Goal: Task Accomplishment & Management: Manage account settings

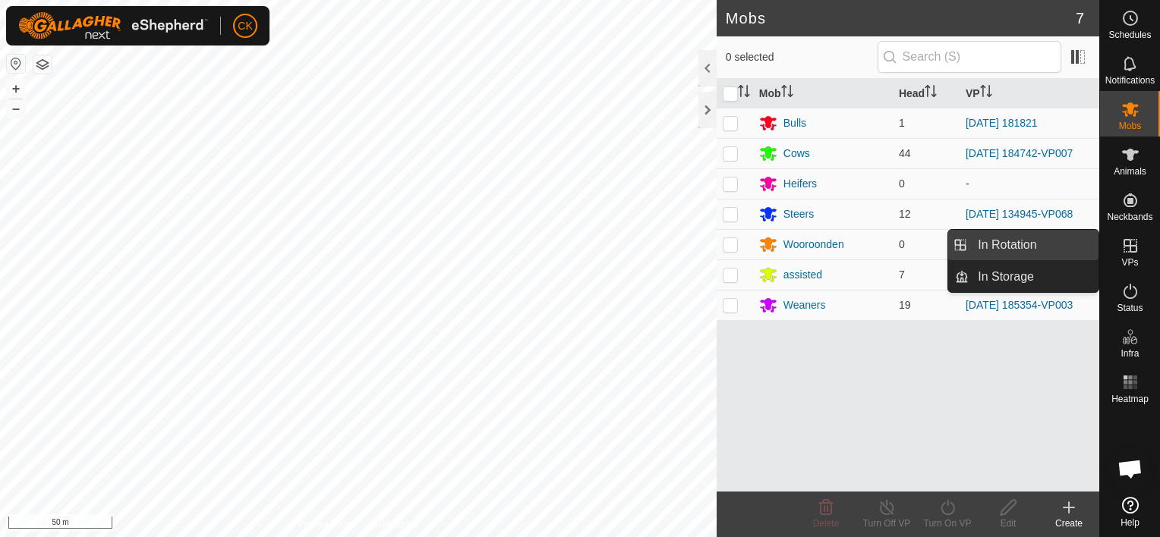
click at [1049, 242] on link "In Rotation" at bounding box center [1033, 245] width 130 height 30
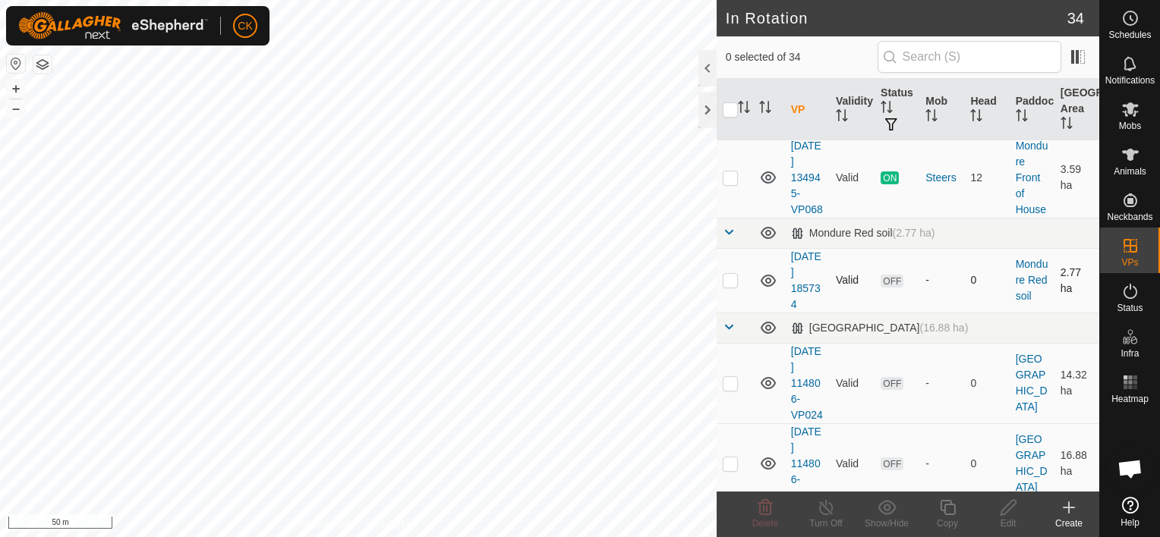
scroll to position [1139, 0]
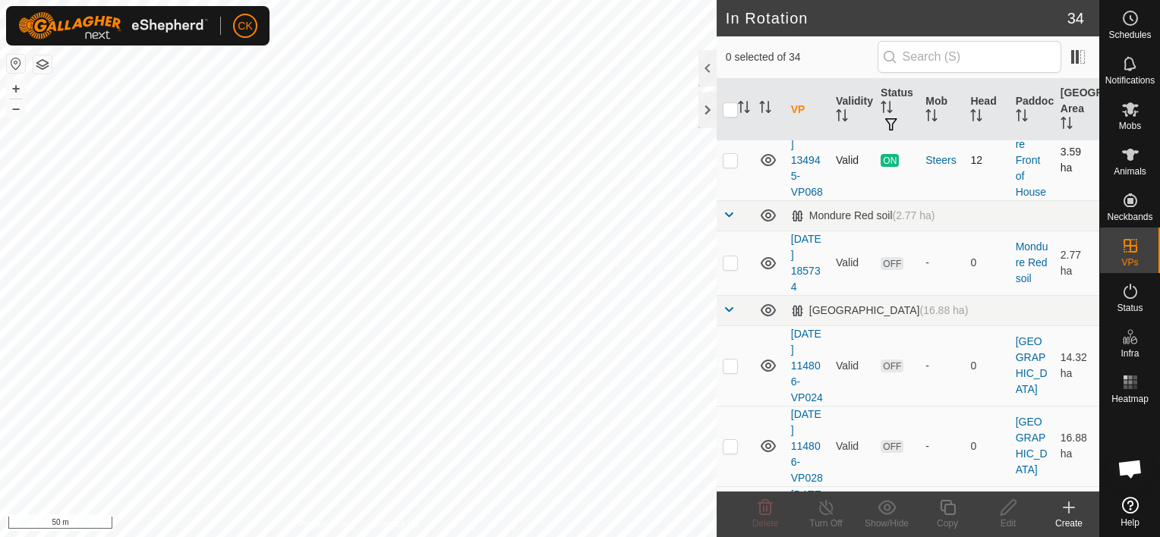
click at [735, 166] on p-checkbox at bounding box center [730, 160] width 15 height 12
checkbox input "true"
click at [945, 508] on icon at bounding box center [947, 508] width 19 height 18
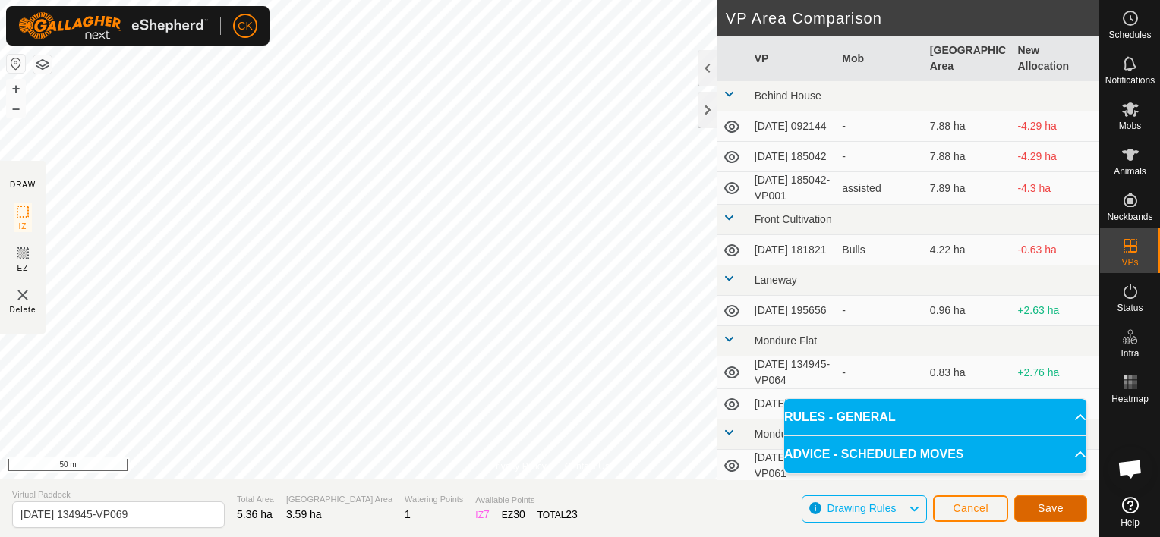
click at [1050, 508] on span "Save" at bounding box center [1051, 508] width 26 height 12
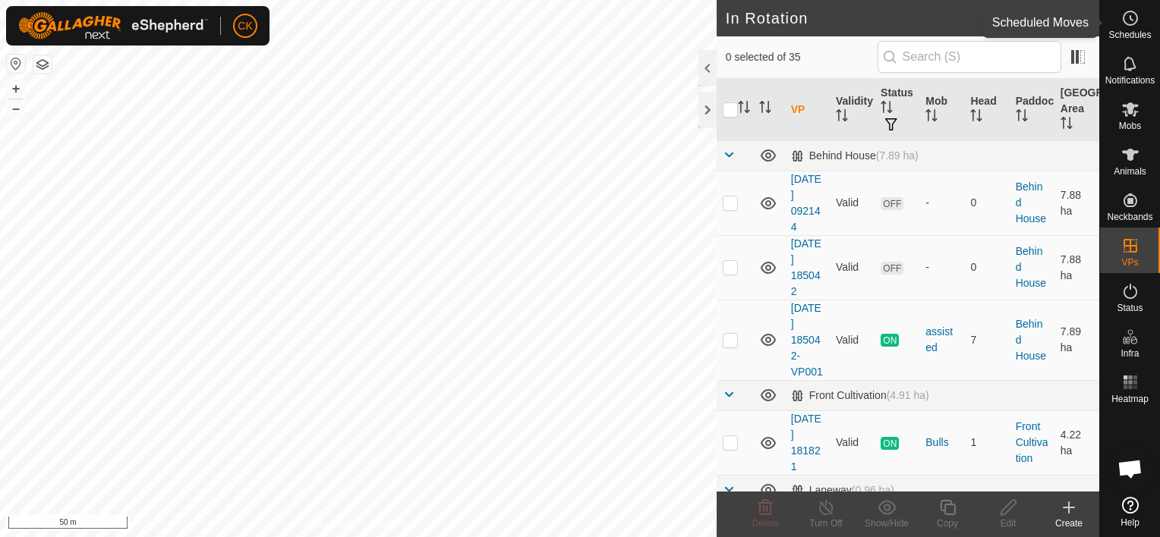
click at [1126, 17] on icon at bounding box center [1130, 18] width 18 height 18
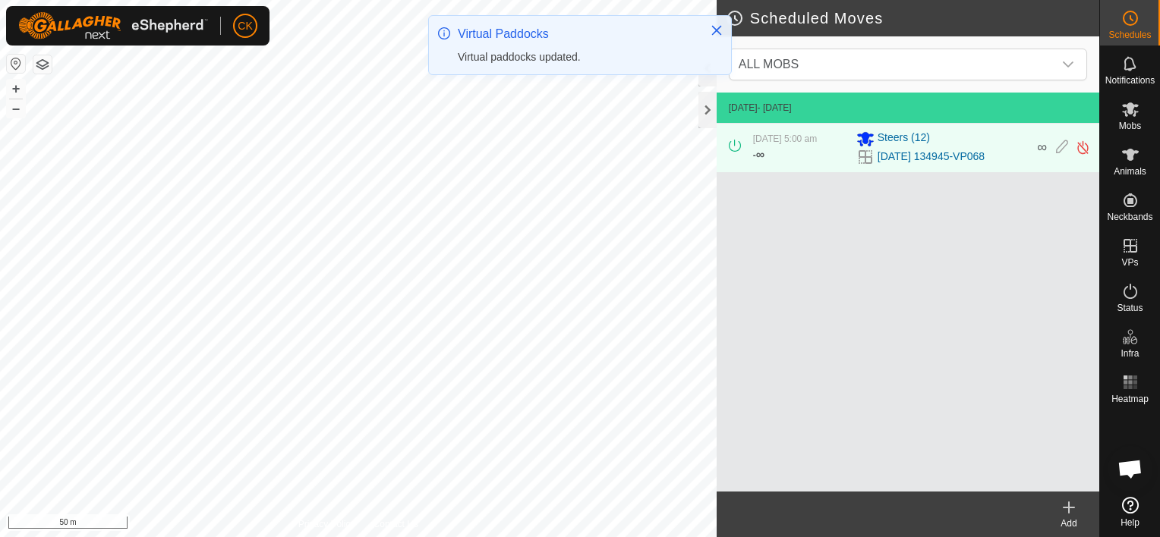
click at [1067, 509] on icon at bounding box center [1069, 508] width 18 height 18
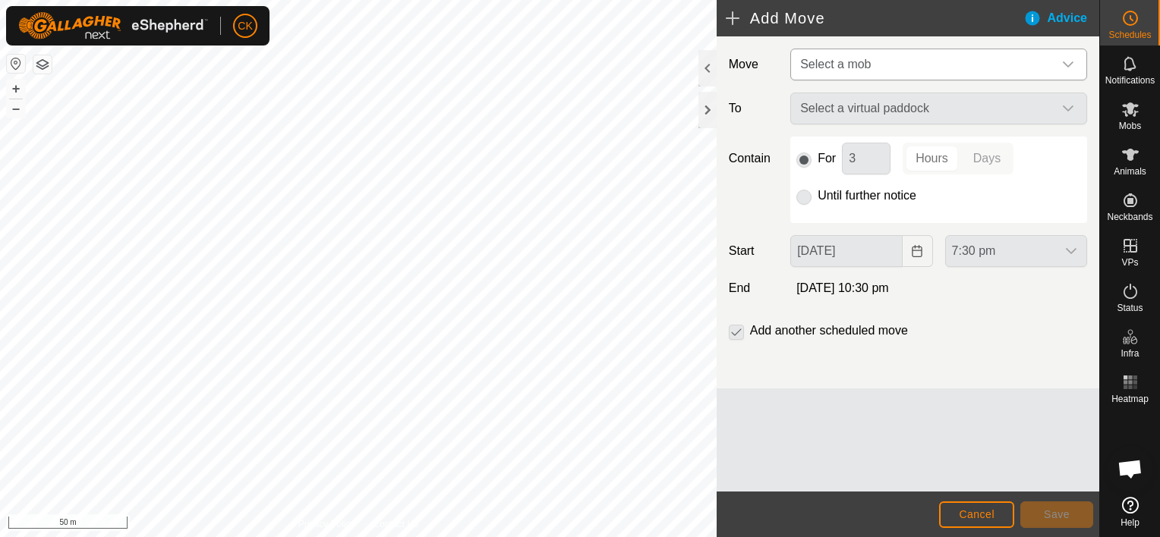
click at [1066, 64] on icon "dropdown trigger" at bounding box center [1068, 64] width 12 height 12
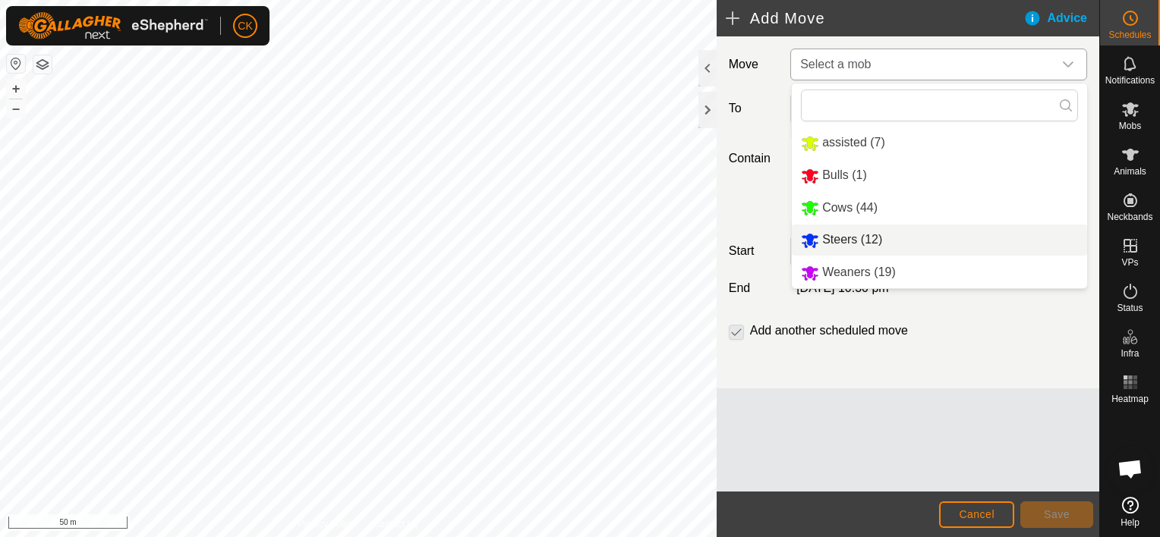
click at [820, 240] on li "Steers (12)" at bounding box center [939, 240] width 295 height 31
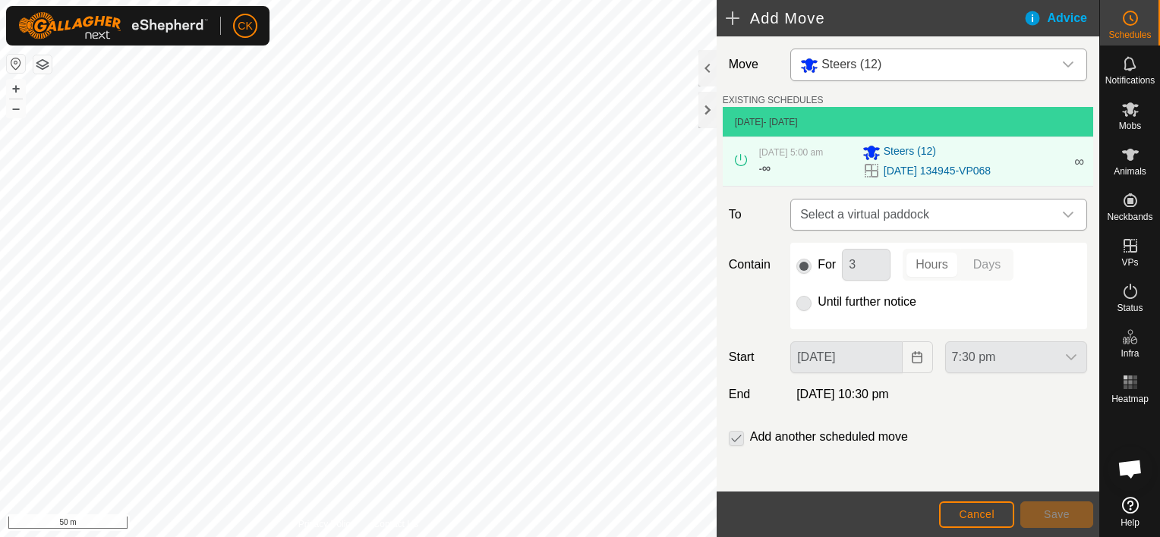
click at [1062, 213] on icon "dropdown trigger" at bounding box center [1068, 215] width 12 height 12
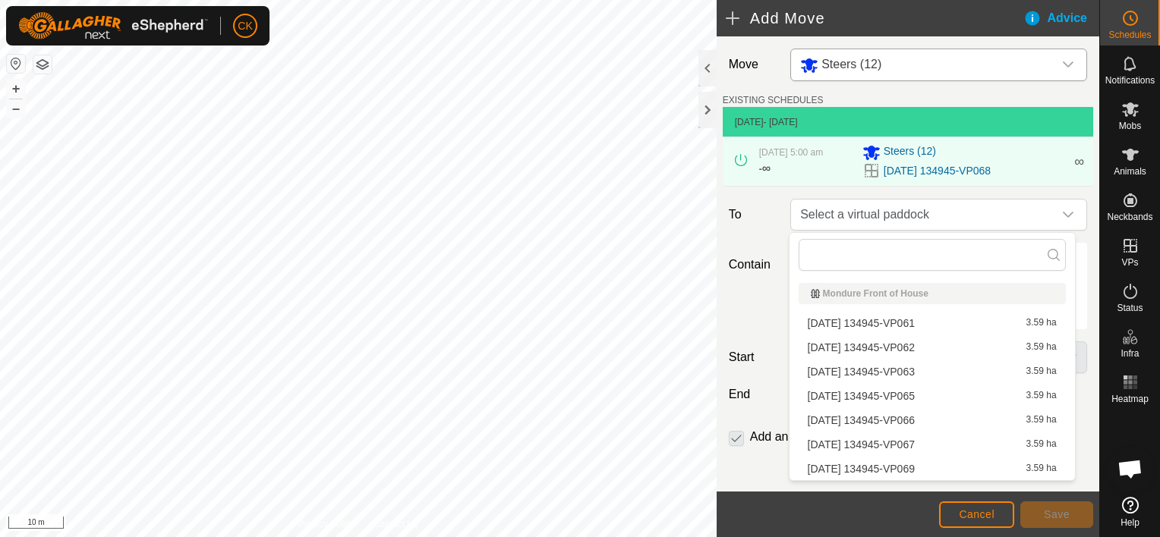
click at [871, 468] on li "[DATE] 134945-VP069 3.59 ha" at bounding box center [931, 469] width 267 height 23
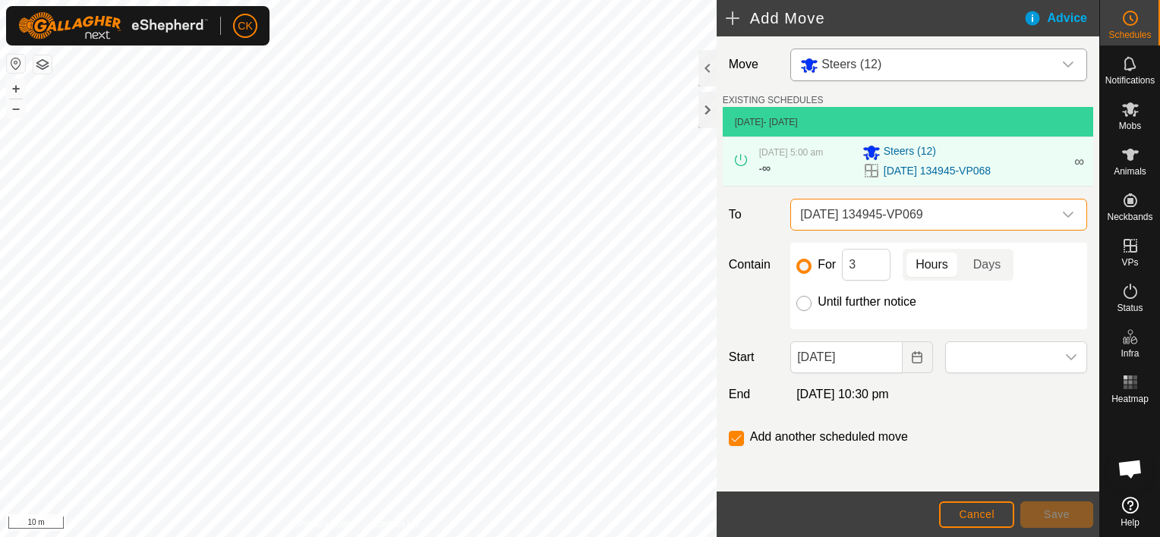
click at [801, 301] on input "Until further notice" at bounding box center [803, 303] width 15 height 15
radio input "true"
checkbox input "false"
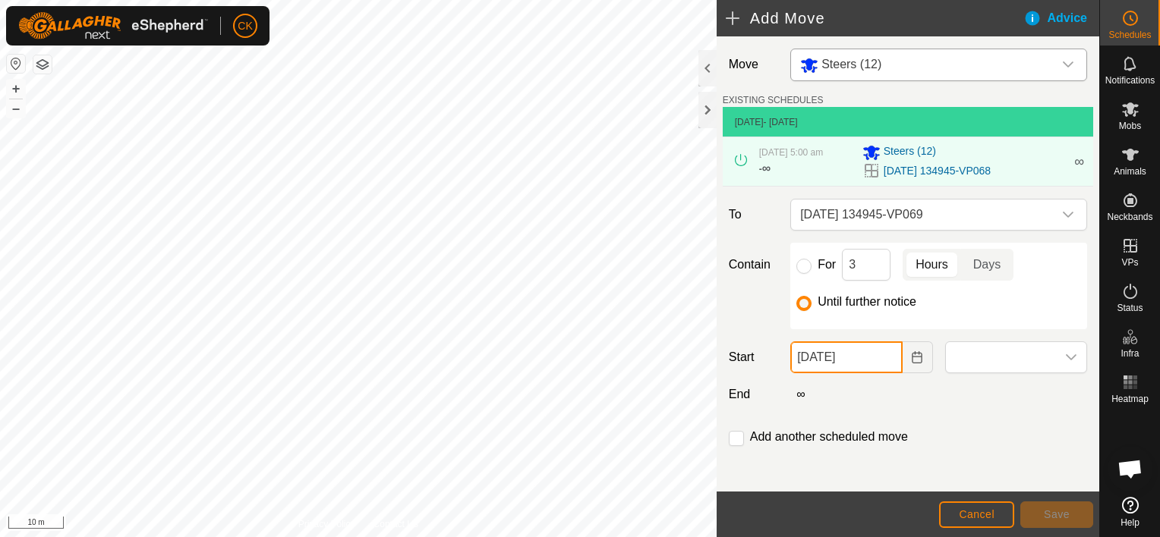
click at [874, 364] on input "[DATE]" at bounding box center [846, 358] width 112 height 32
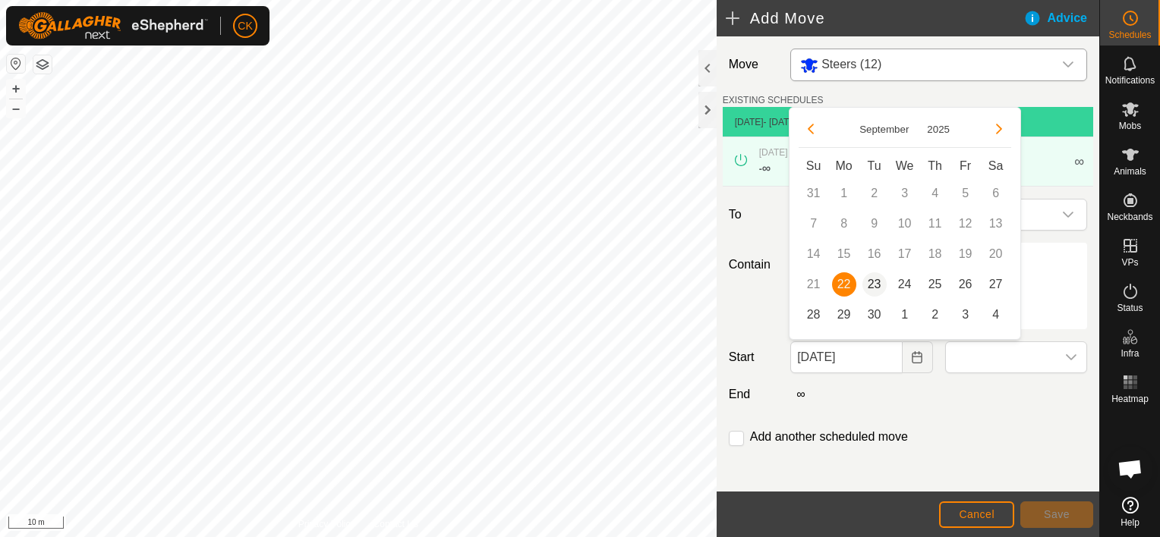
click at [873, 281] on span "23" at bounding box center [874, 284] width 24 height 24
type input "[DATE]"
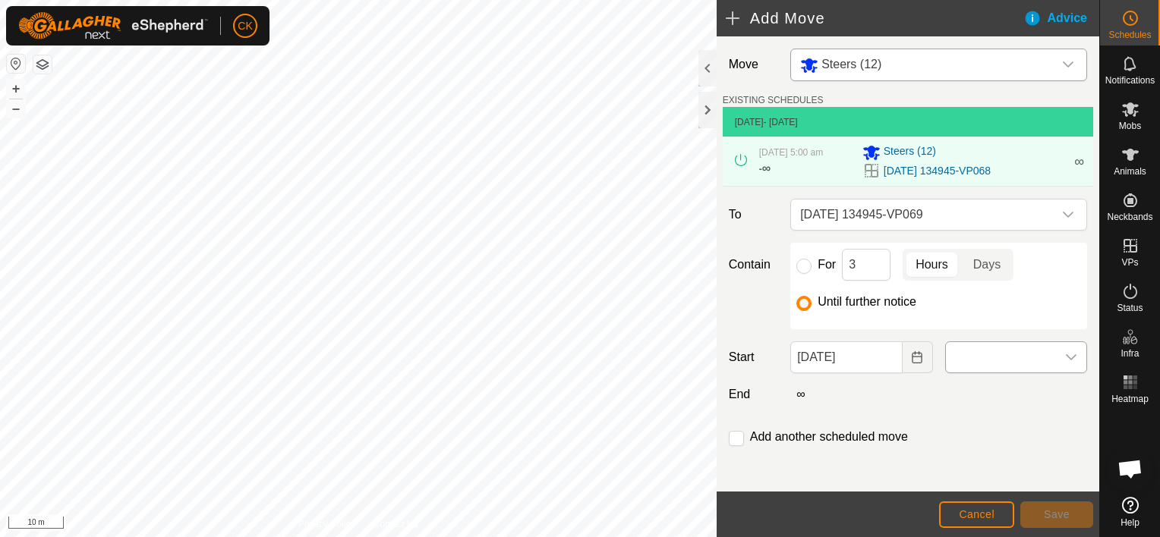
click at [1066, 356] on icon "dropdown trigger" at bounding box center [1071, 357] width 11 height 6
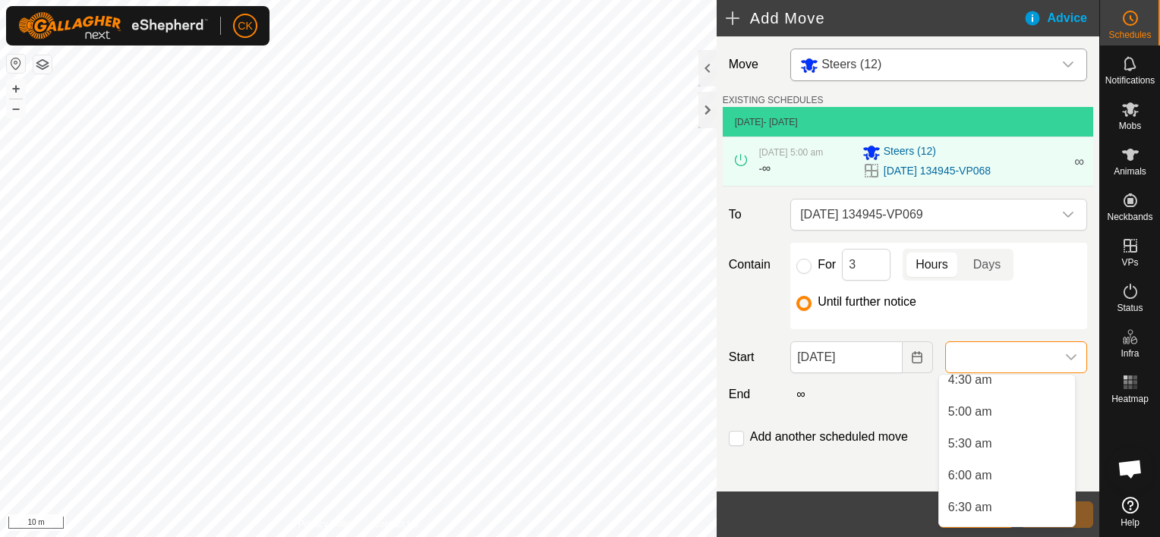
scroll to position [304, 0]
click at [964, 402] on li "5:00 am" at bounding box center [1007, 405] width 136 height 30
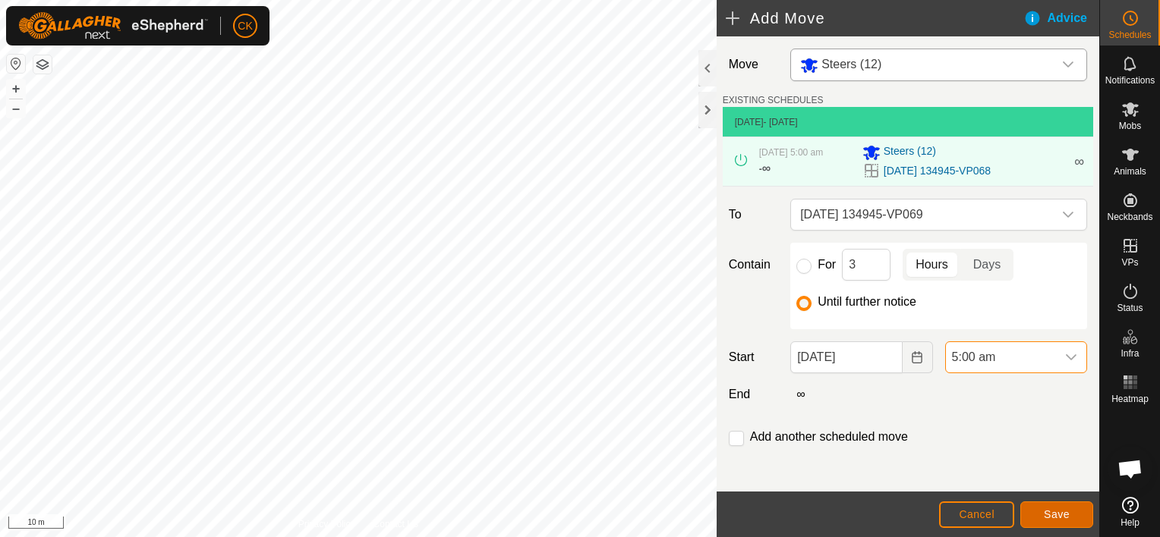
click at [1053, 513] on span "Save" at bounding box center [1057, 515] width 26 height 12
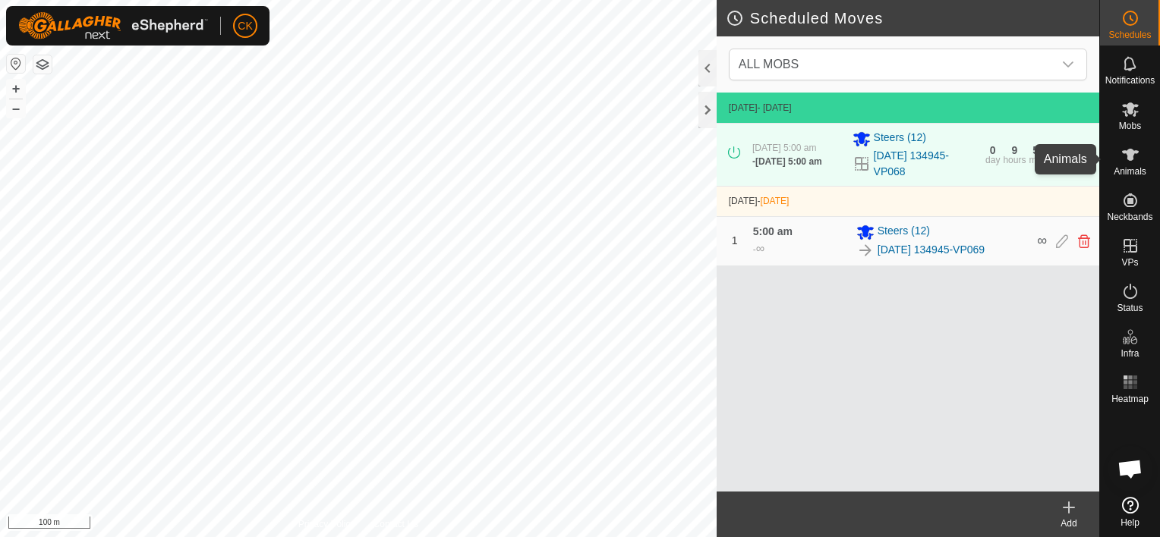
click at [1125, 150] on icon at bounding box center [1130, 155] width 18 height 18
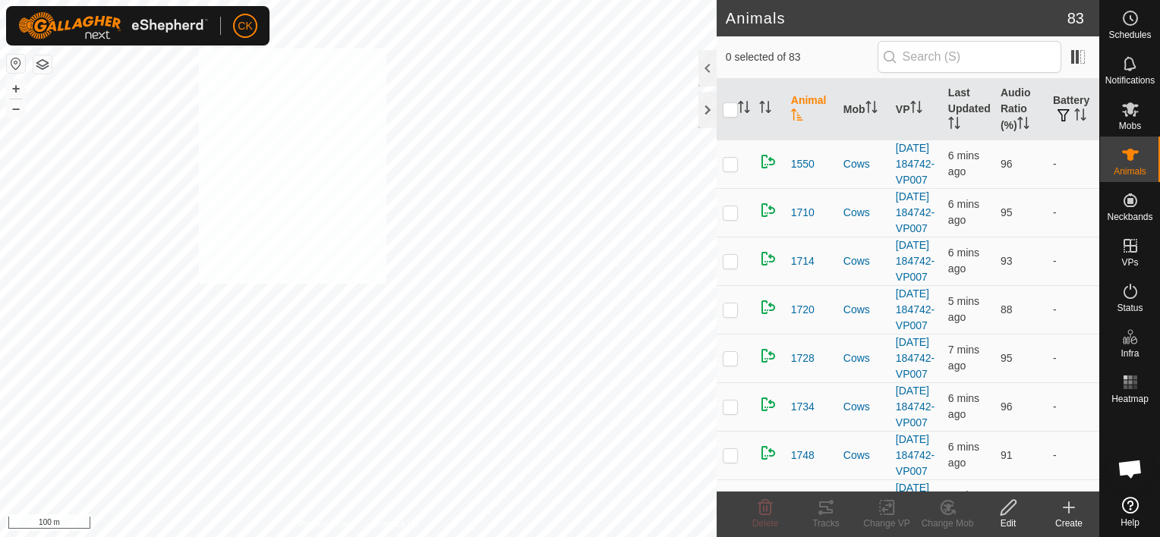
checkbox input "true"
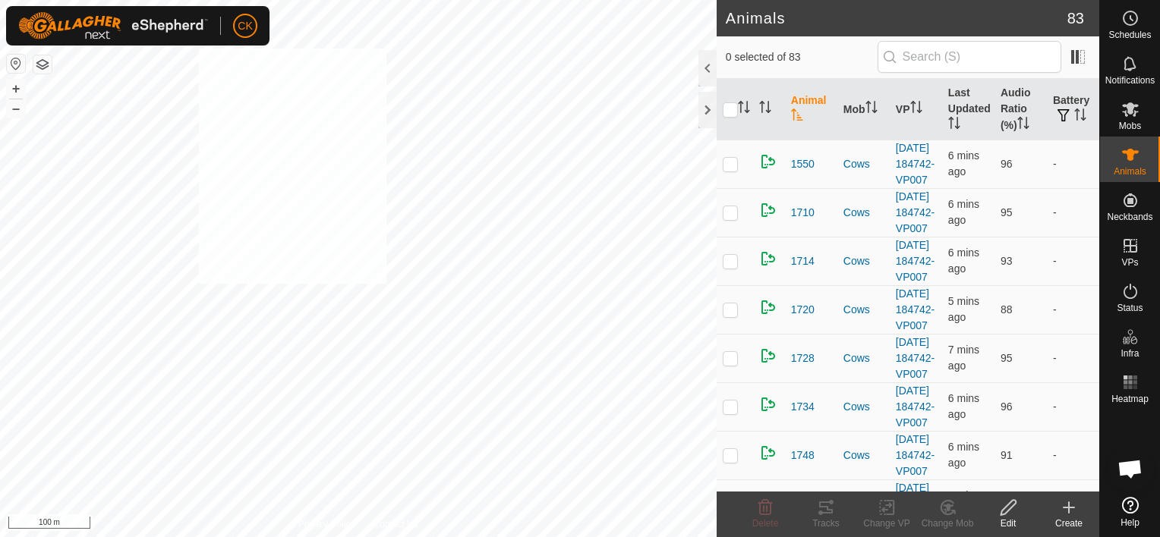
checkbox input "true"
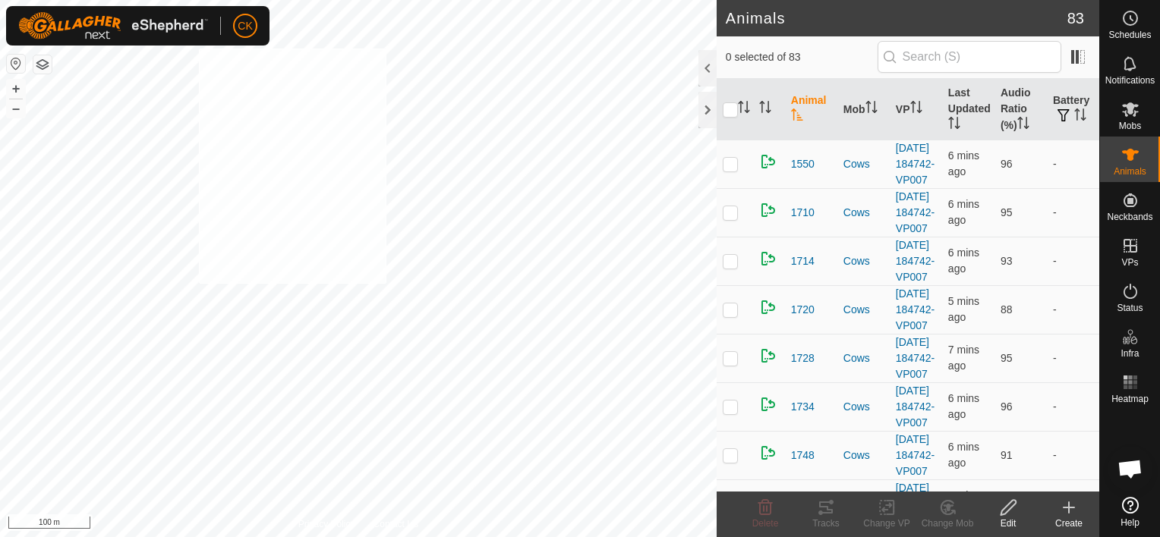
checkbox input "true"
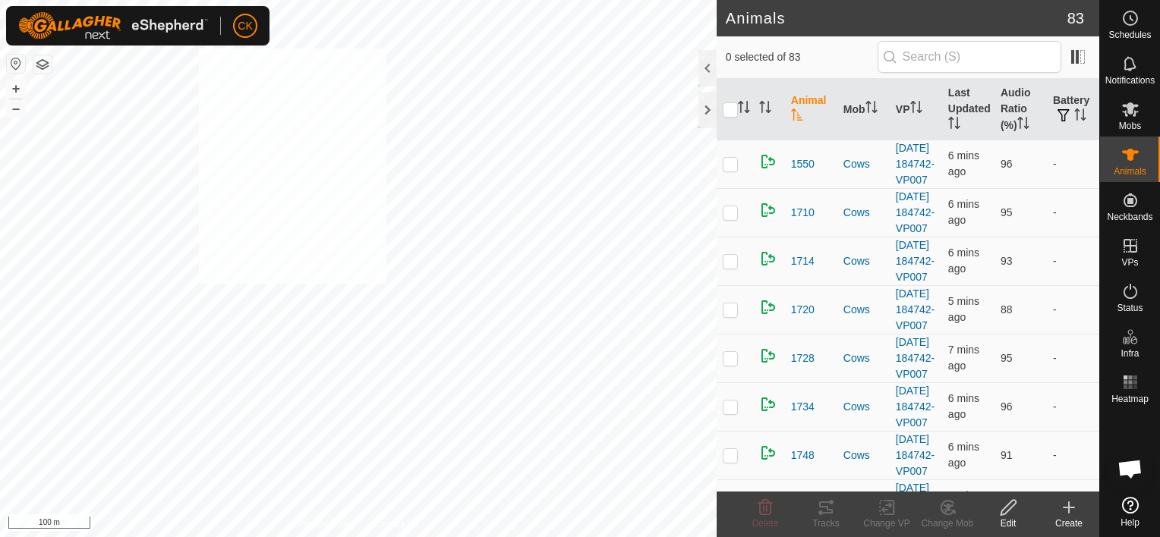
checkbox input "true"
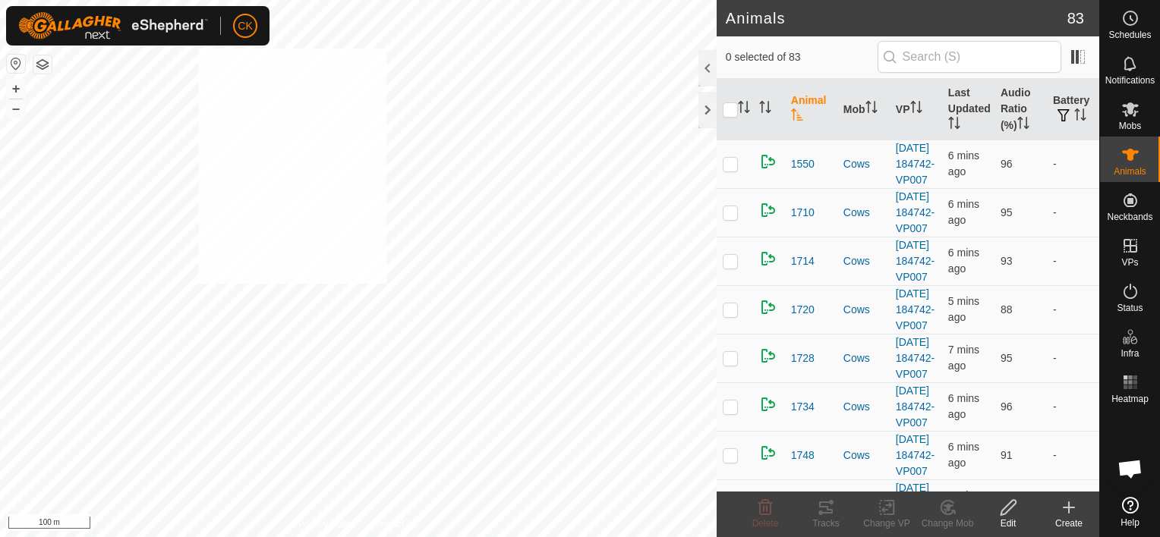
checkbox input "true"
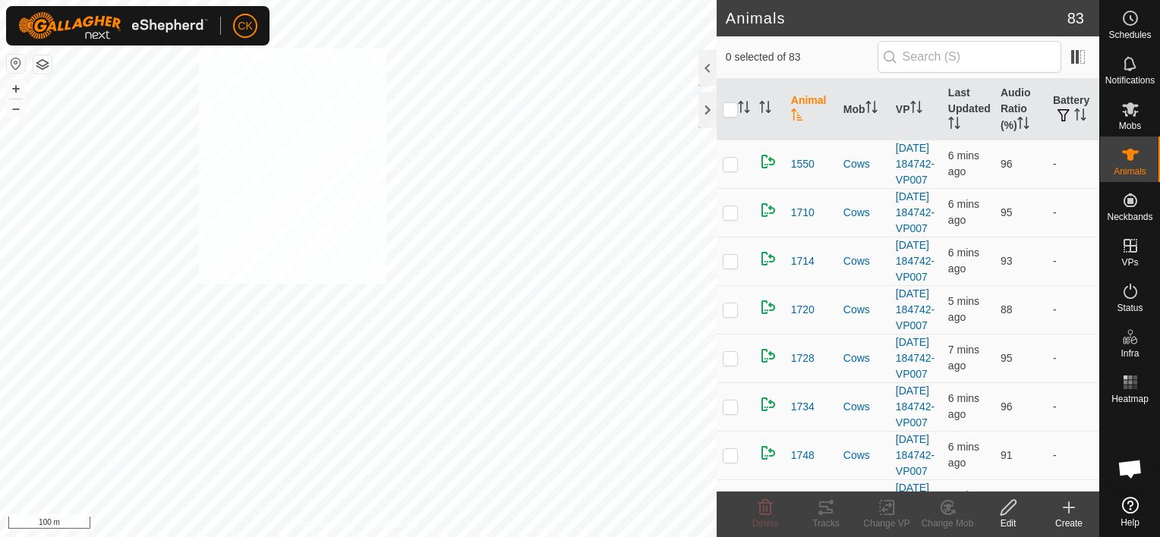
checkbox input "true"
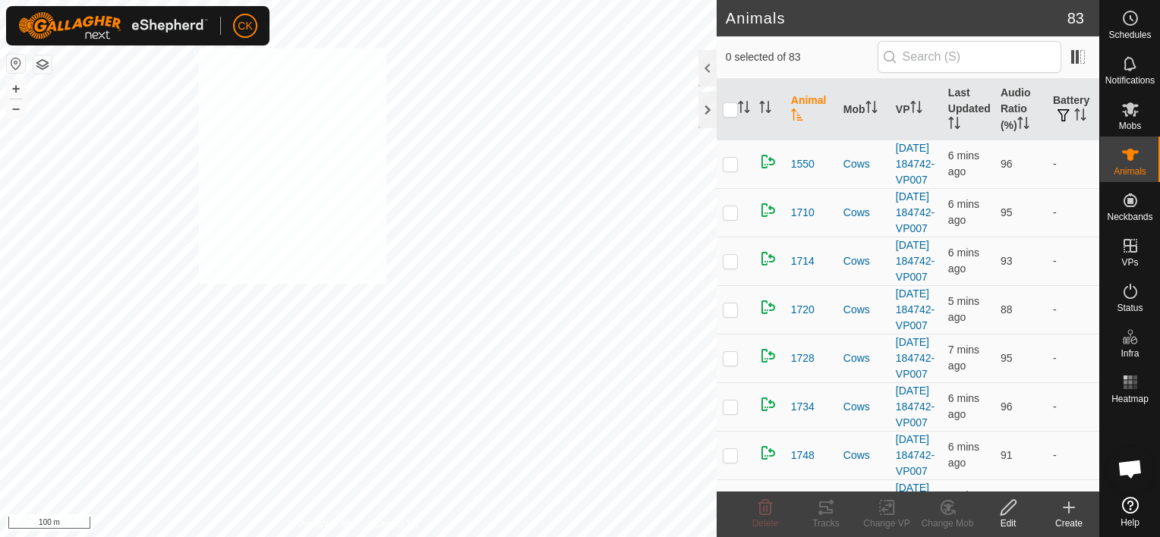
checkbox input "true"
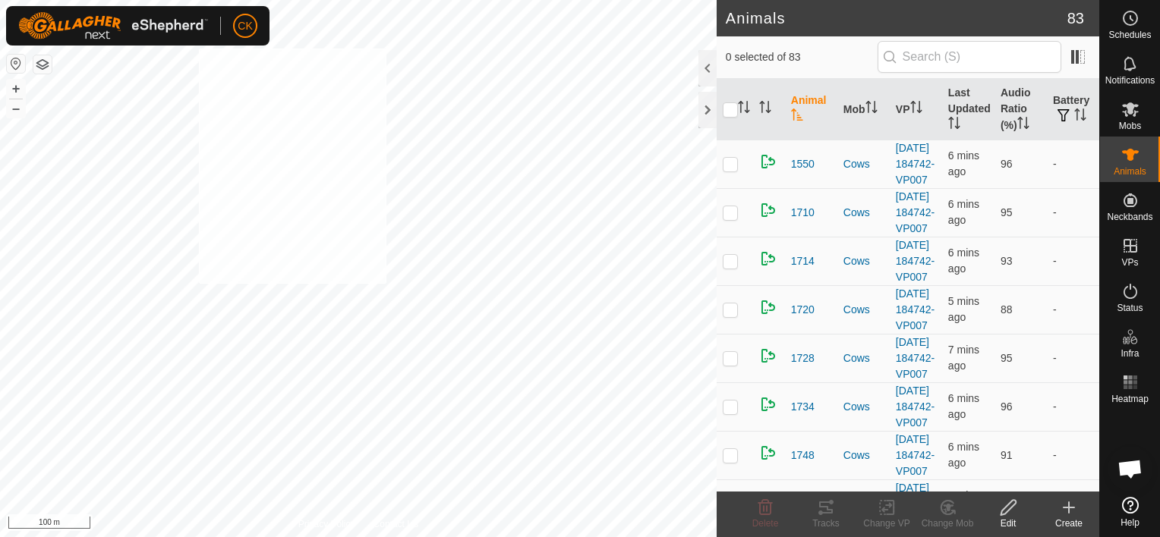
checkbox input "true"
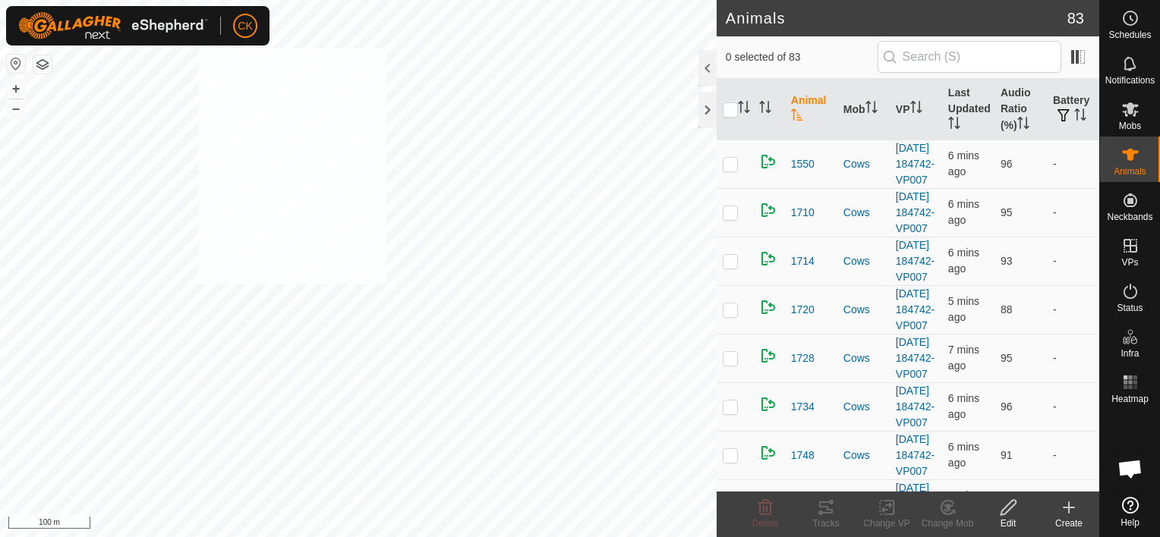
checkbox input "true"
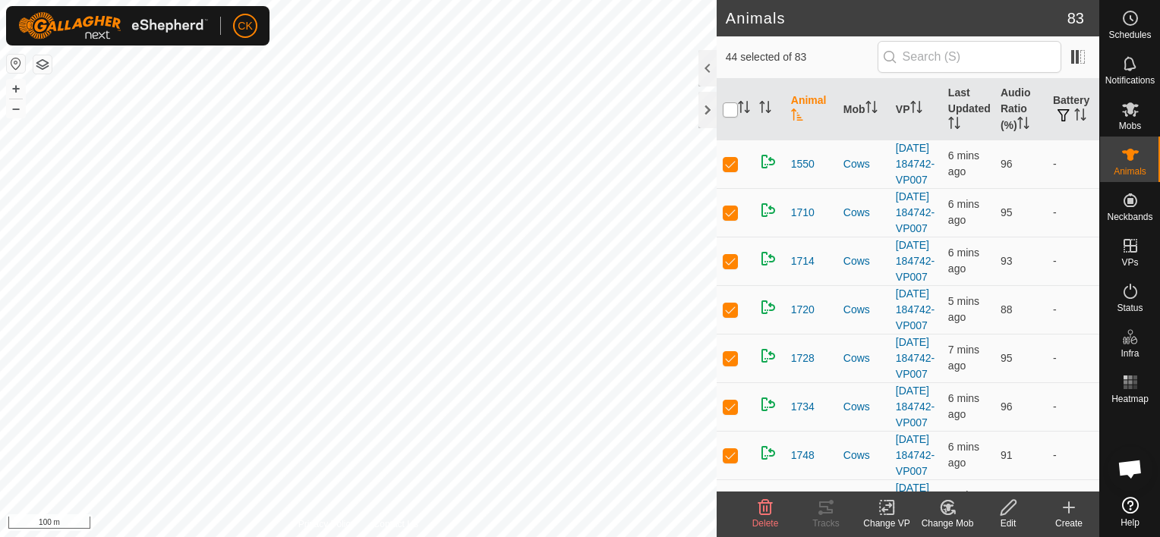
click at [735, 110] on input "checkbox" at bounding box center [730, 109] width 15 height 15
checkbox input "true"
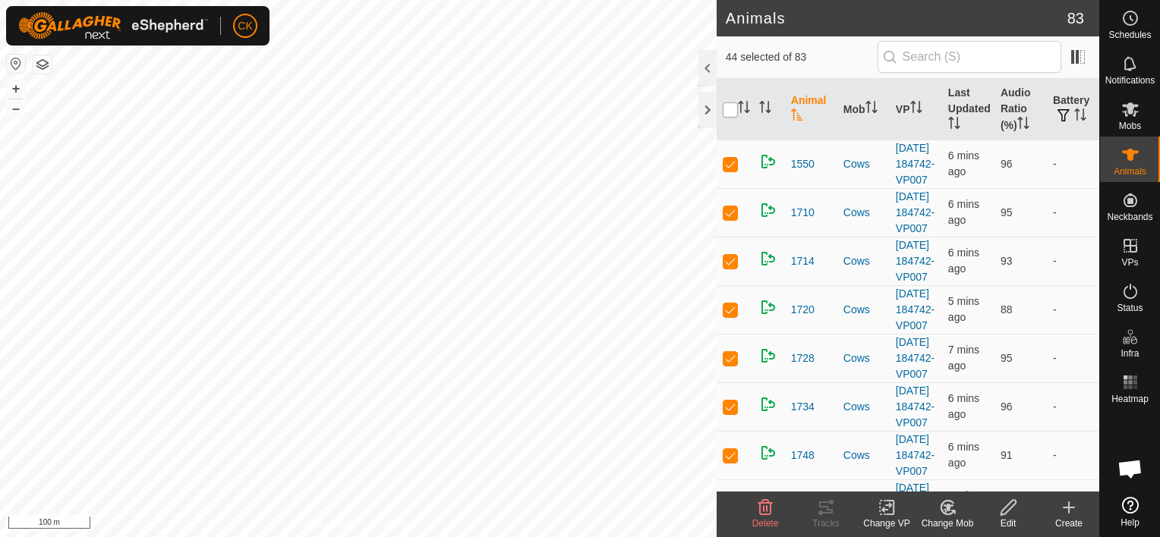
checkbox input "true"
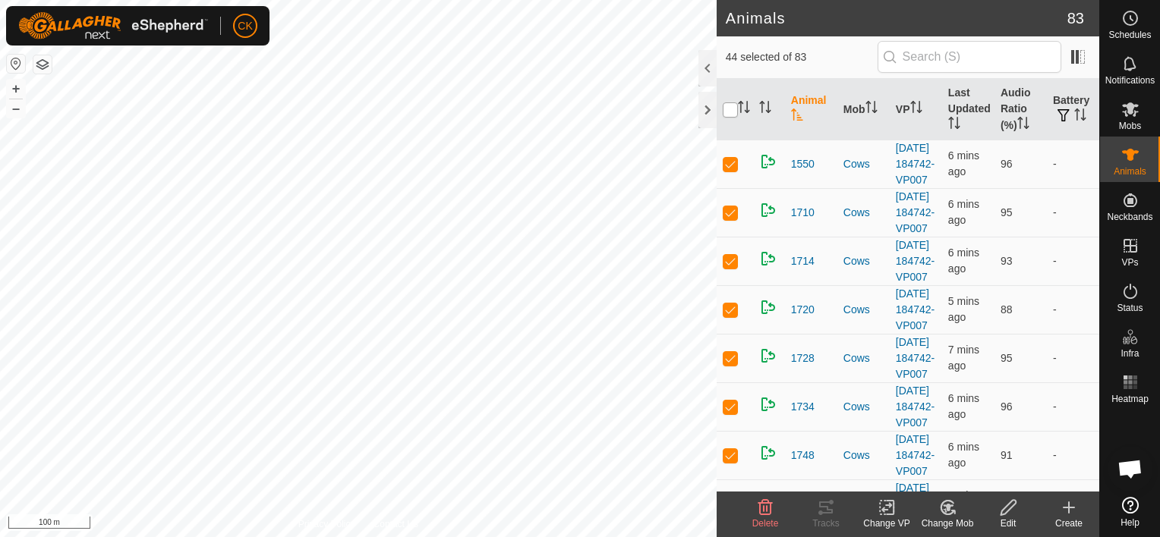
checkbox input "true"
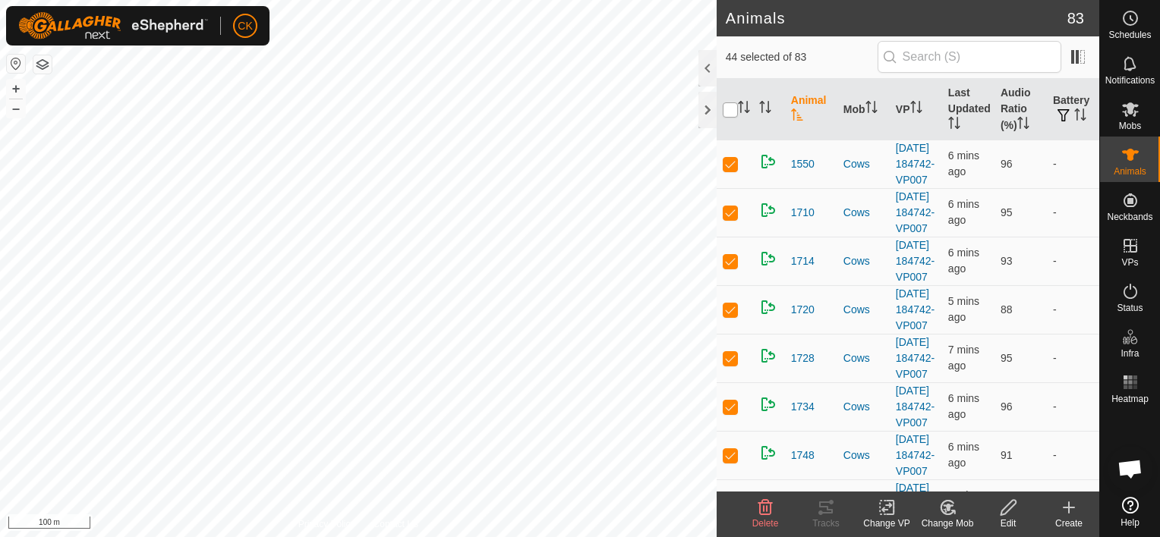
checkbox input "true"
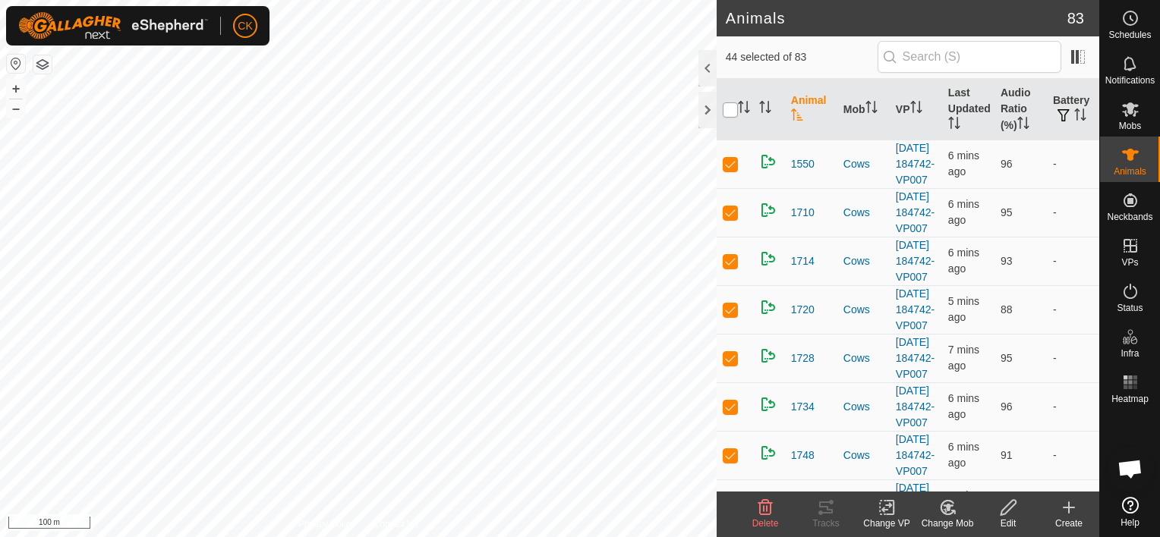
checkbox input "true"
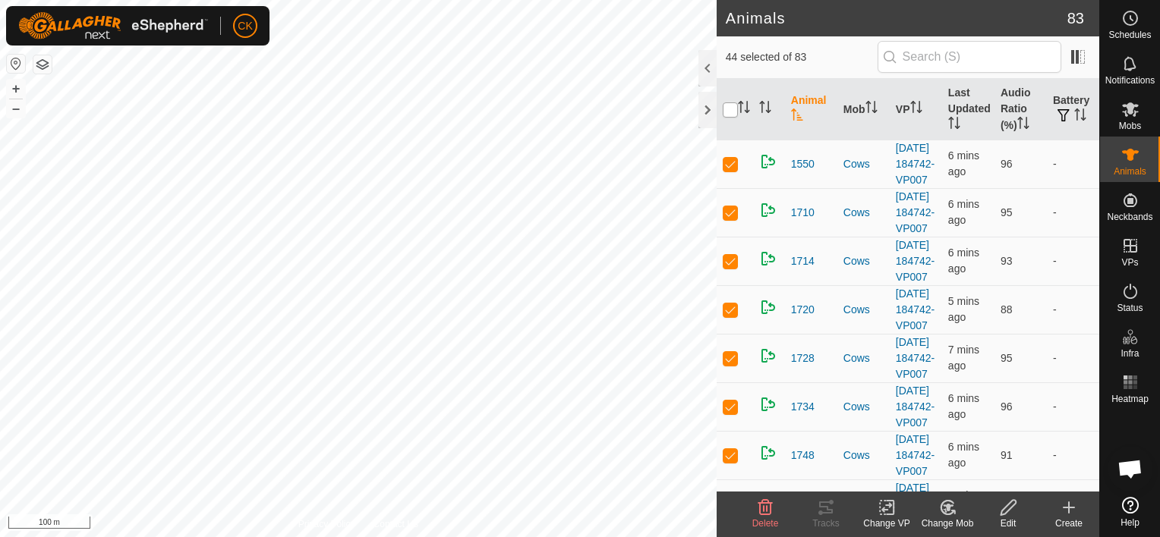
checkbox input "true"
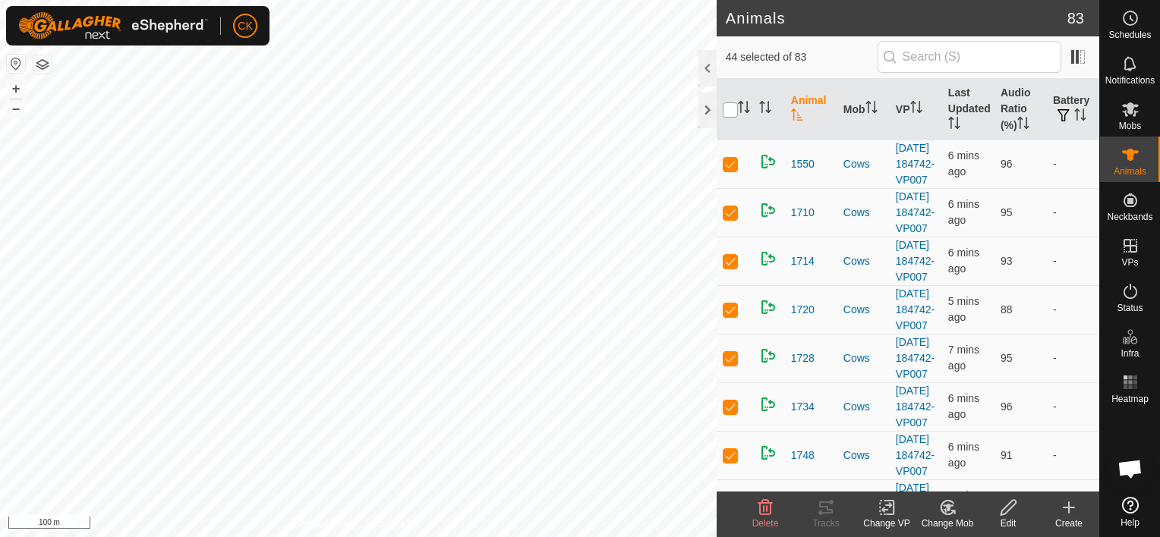
checkbox input "true"
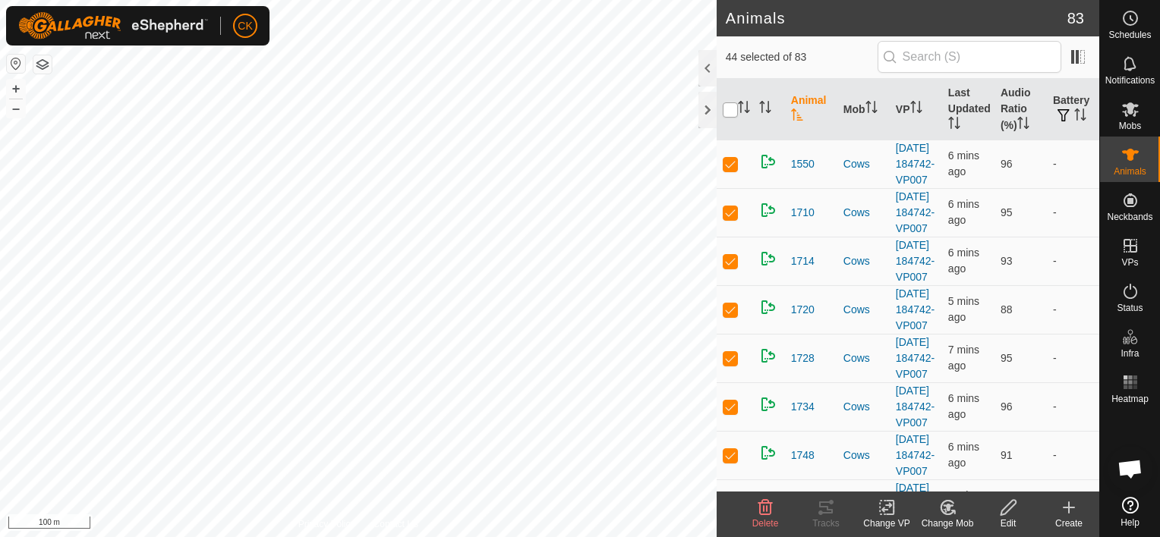
checkbox input "true"
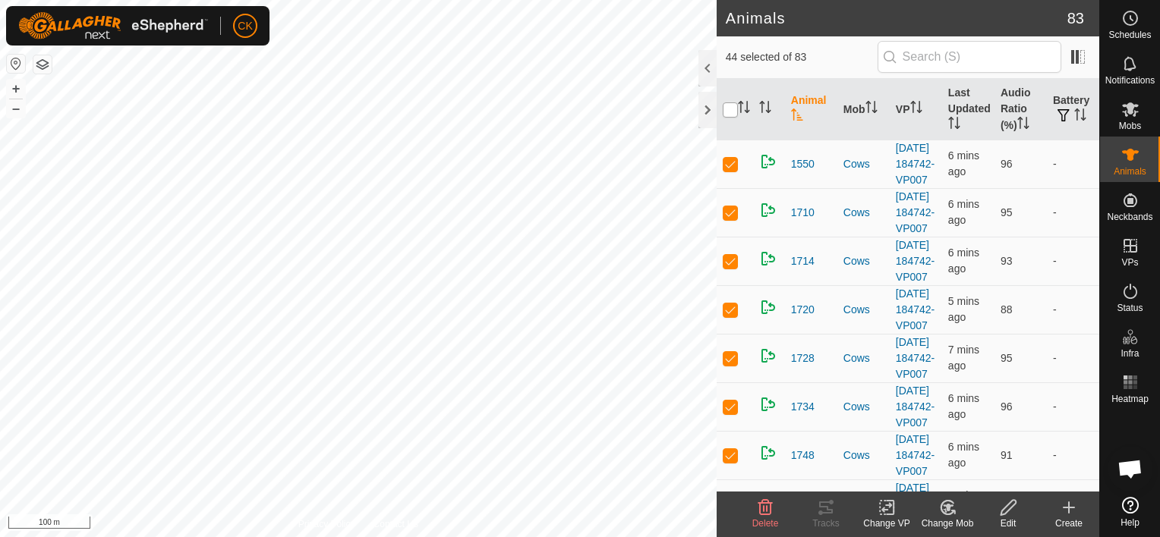
checkbox input "true"
click at [735, 110] on input "checkbox" at bounding box center [730, 109] width 15 height 15
checkbox input "false"
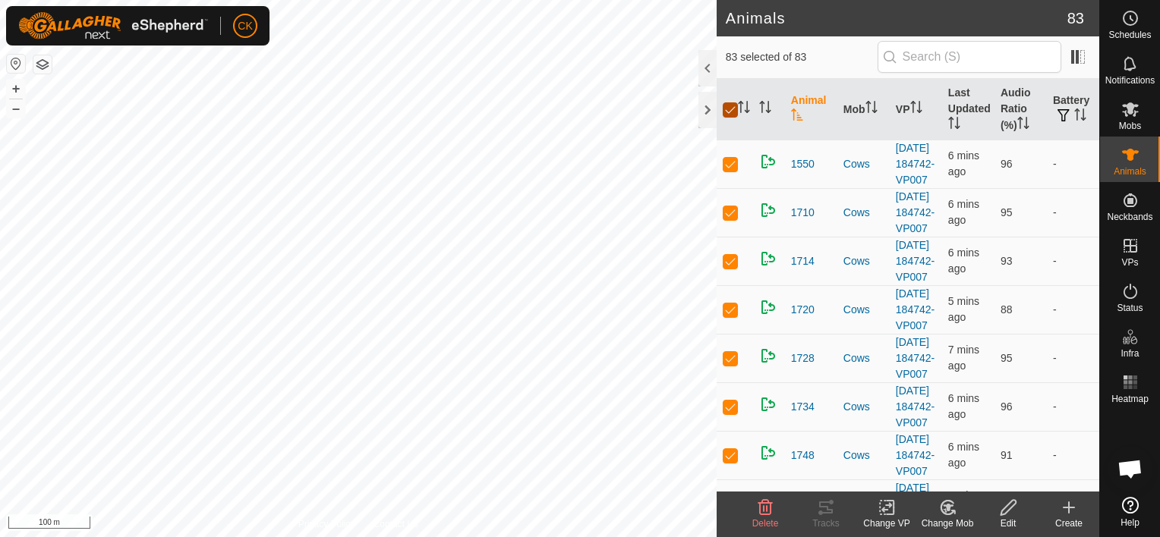
checkbox input "false"
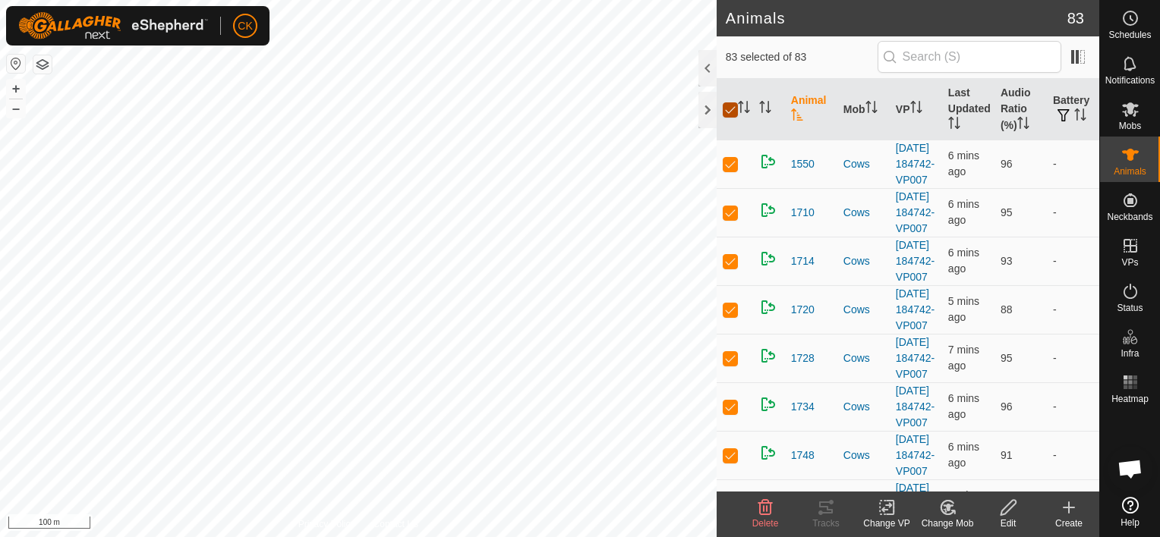
checkbox input "false"
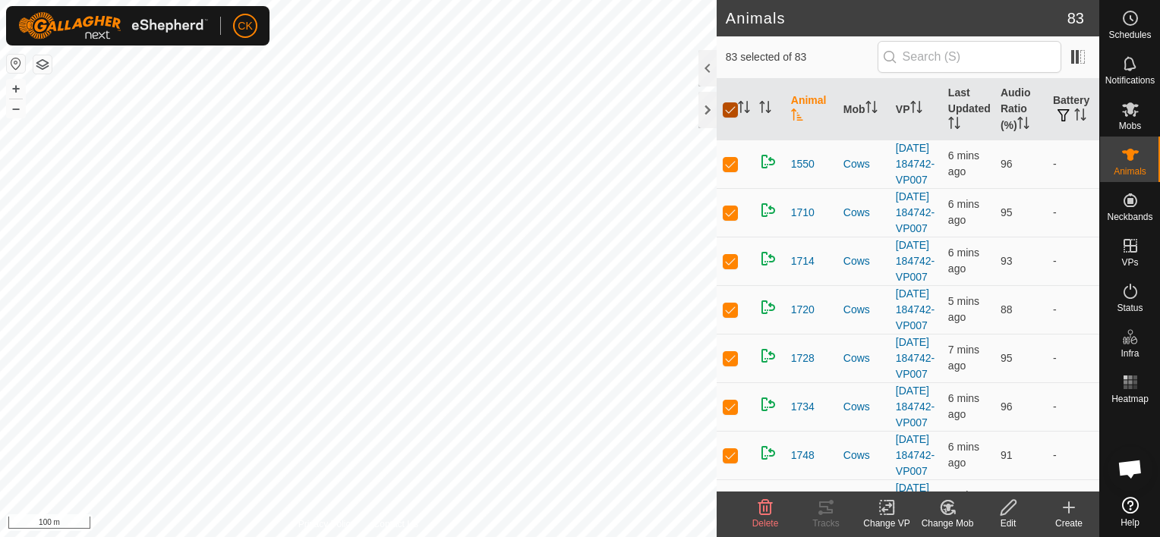
checkbox input "false"
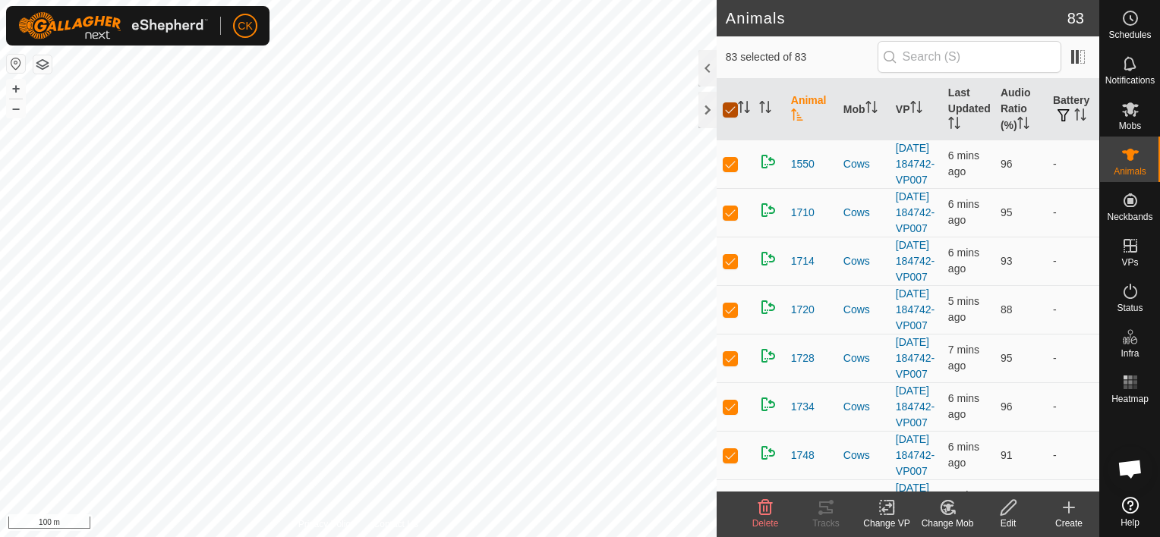
checkbox input "false"
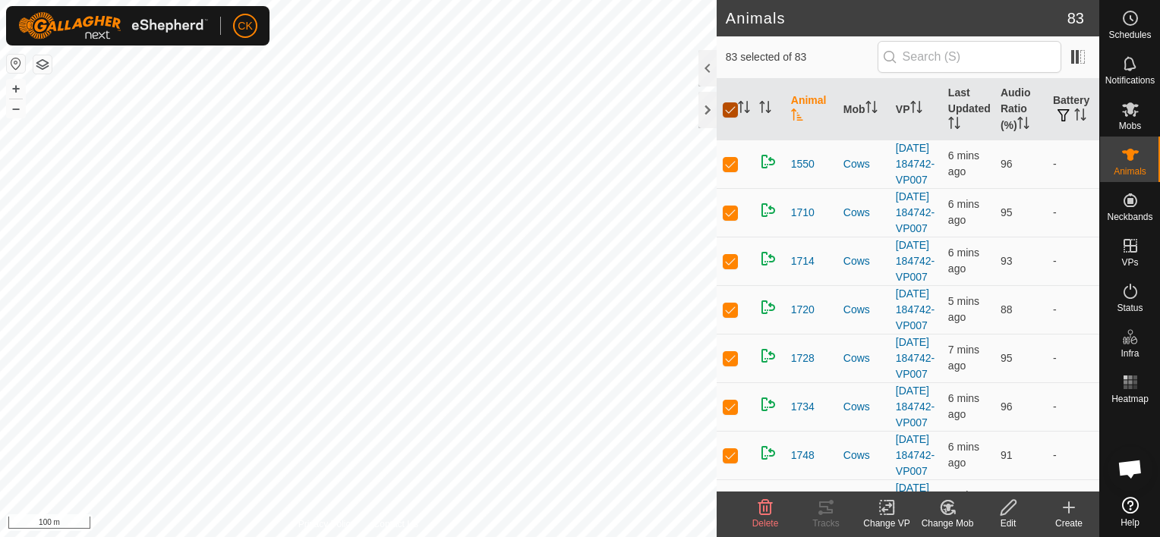
checkbox input "false"
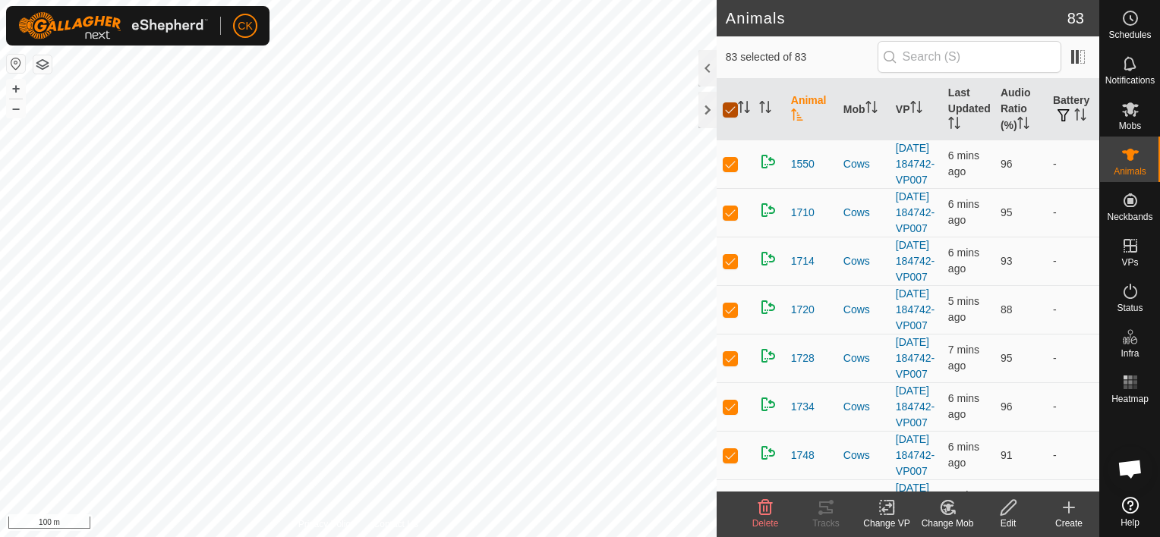
checkbox input "false"
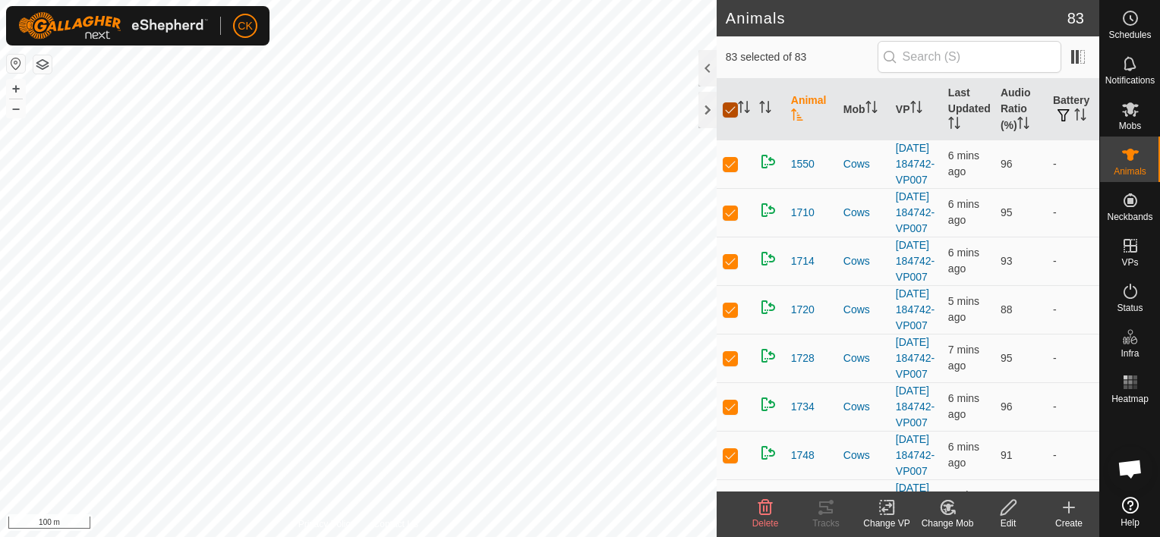
checkbox input "false"
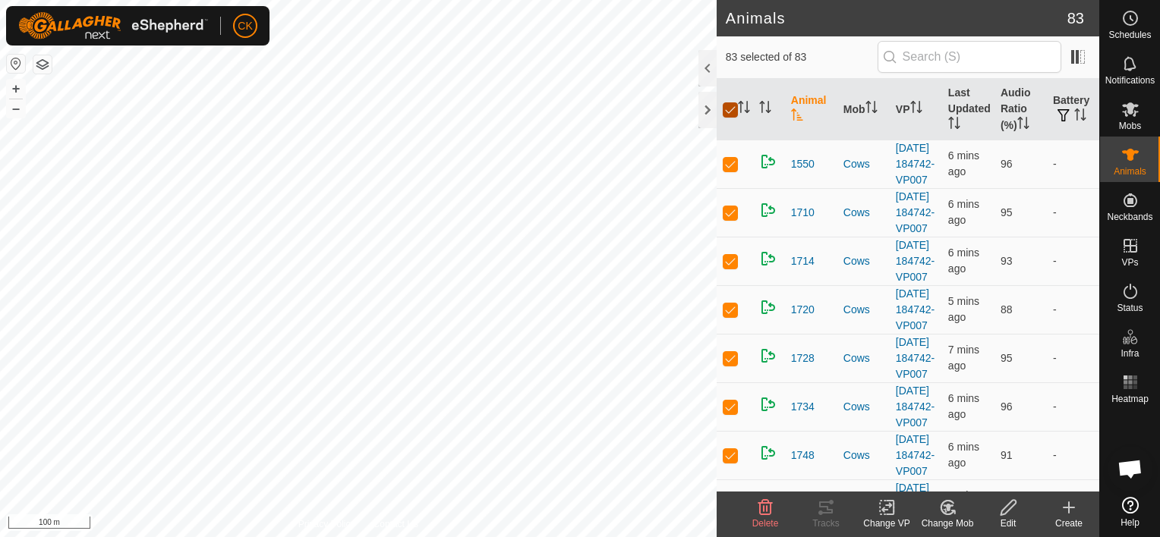
checkbox input "false"
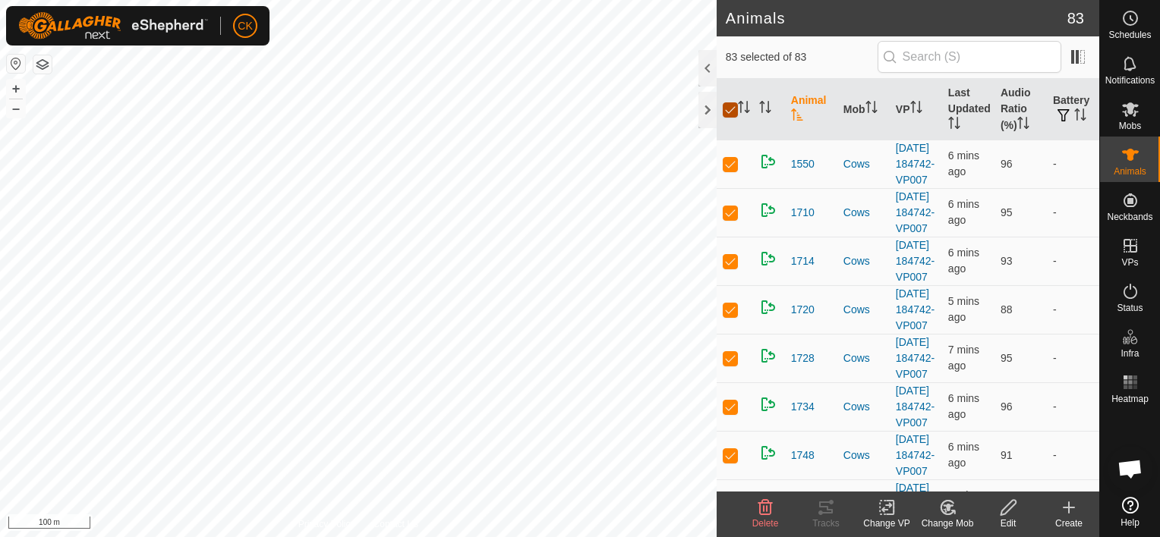
checkbox input "false"
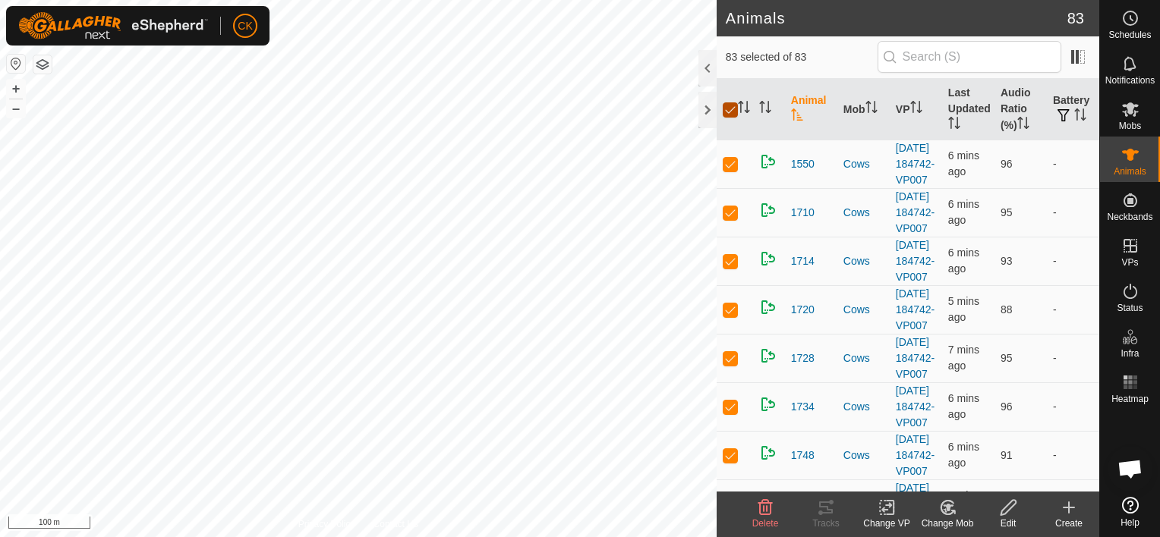
checkbox input "false"
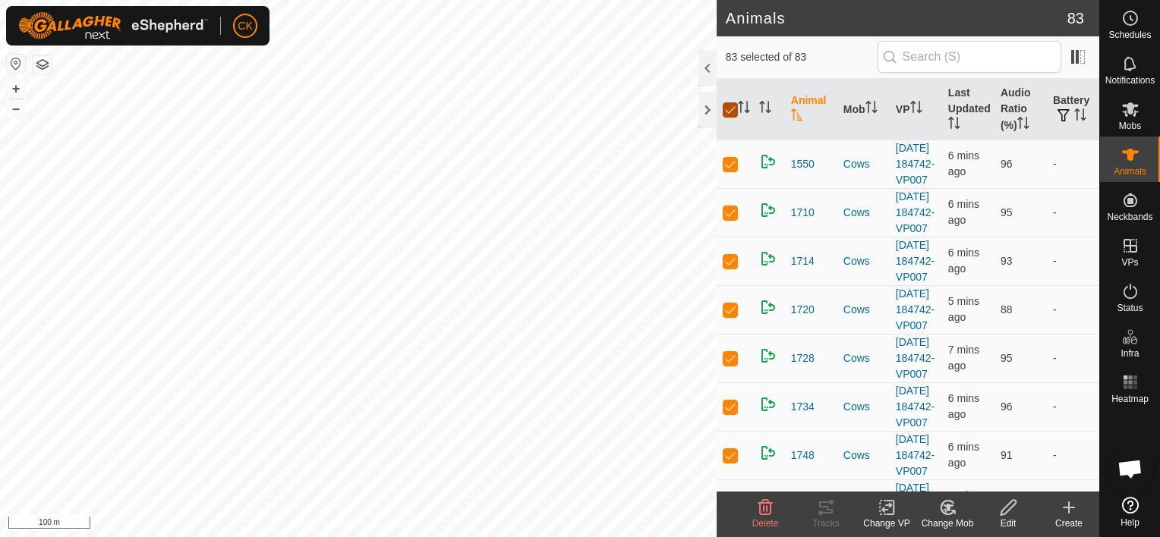
checkbox input "false"
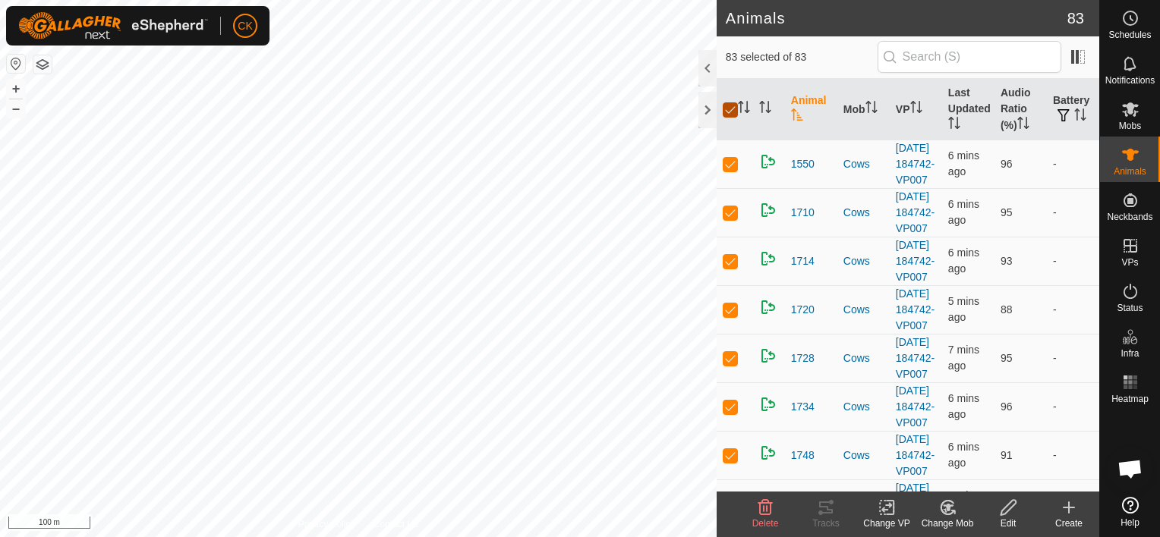
checkbox input "false"
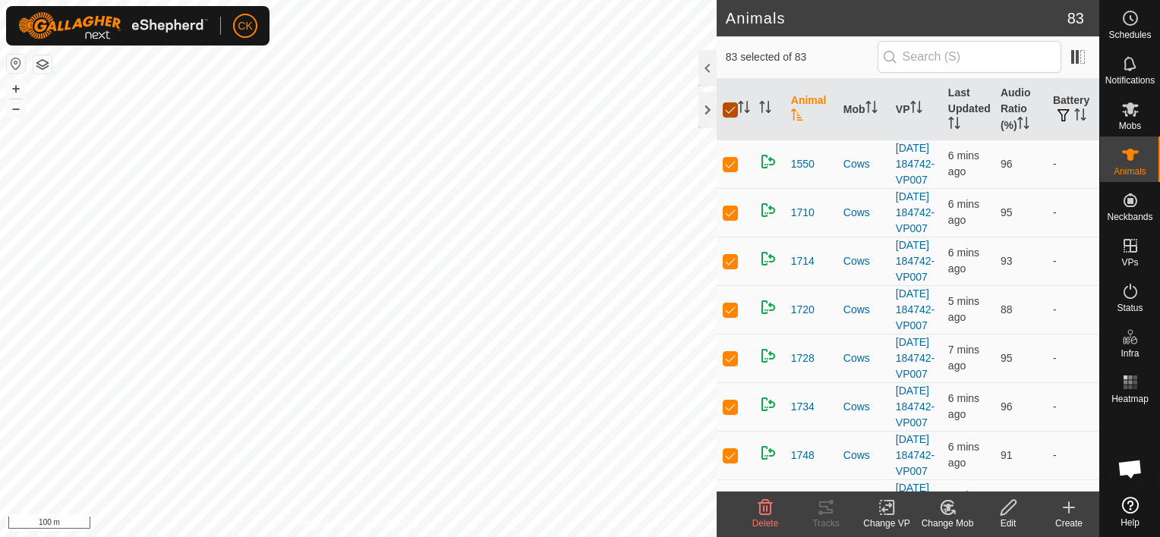
checkbox input "false"
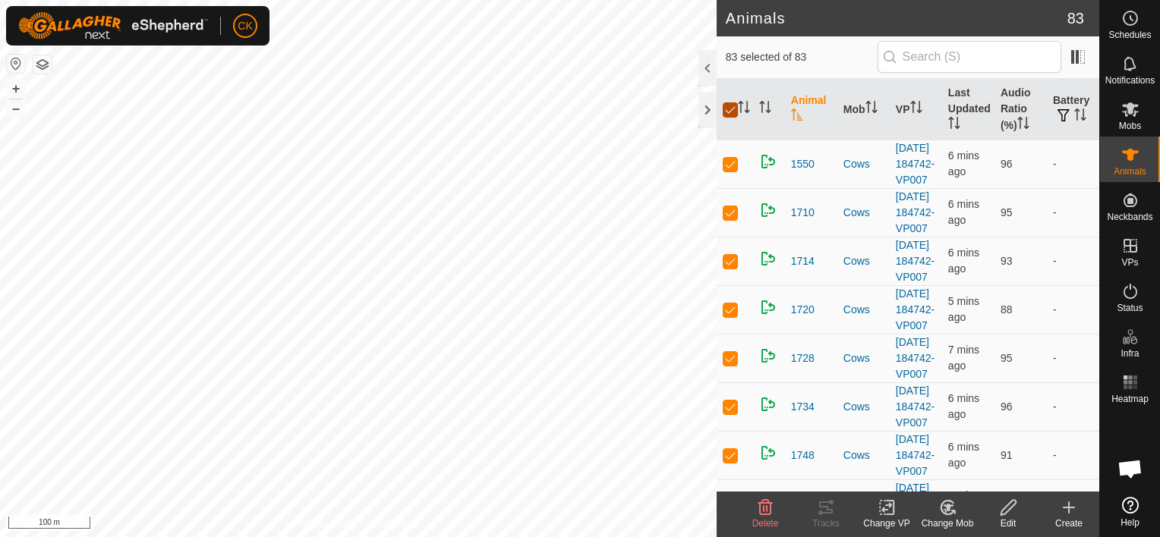
checkbox input "false"
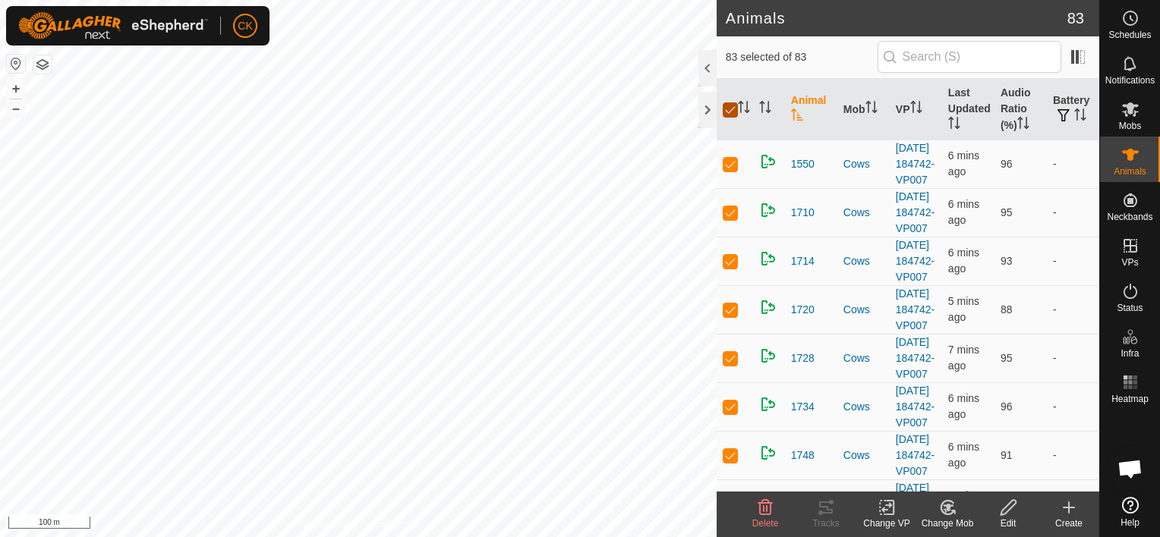
checkbox input "false"
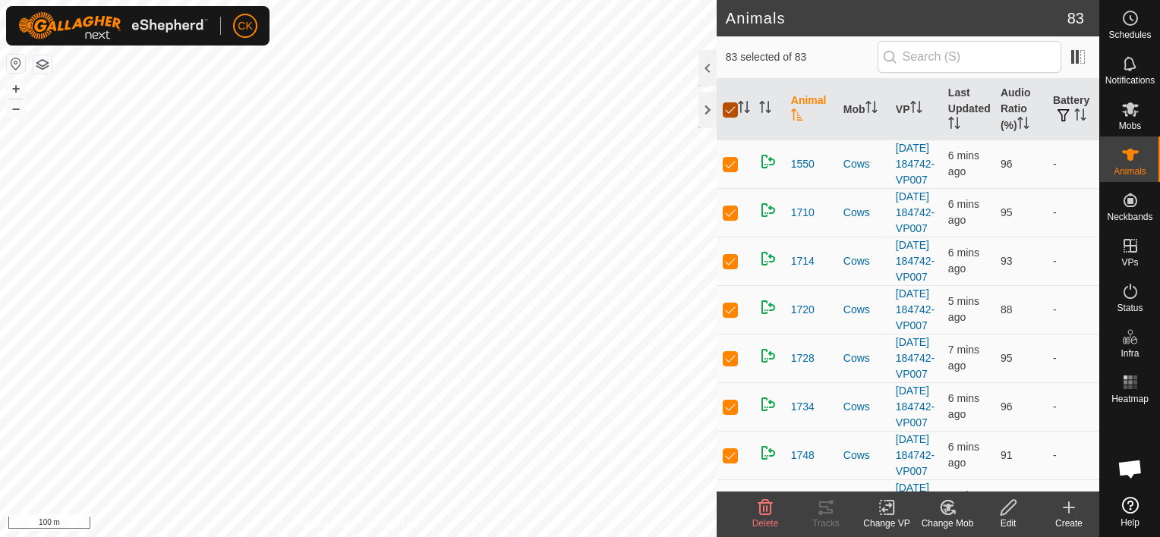
checkbox input "false"
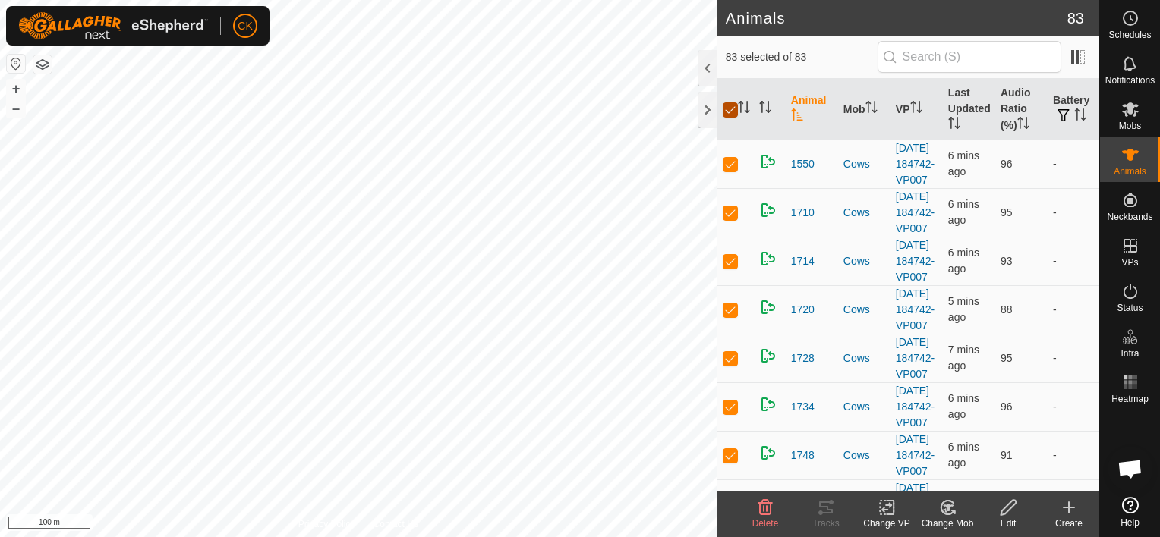
checkbox input "false"
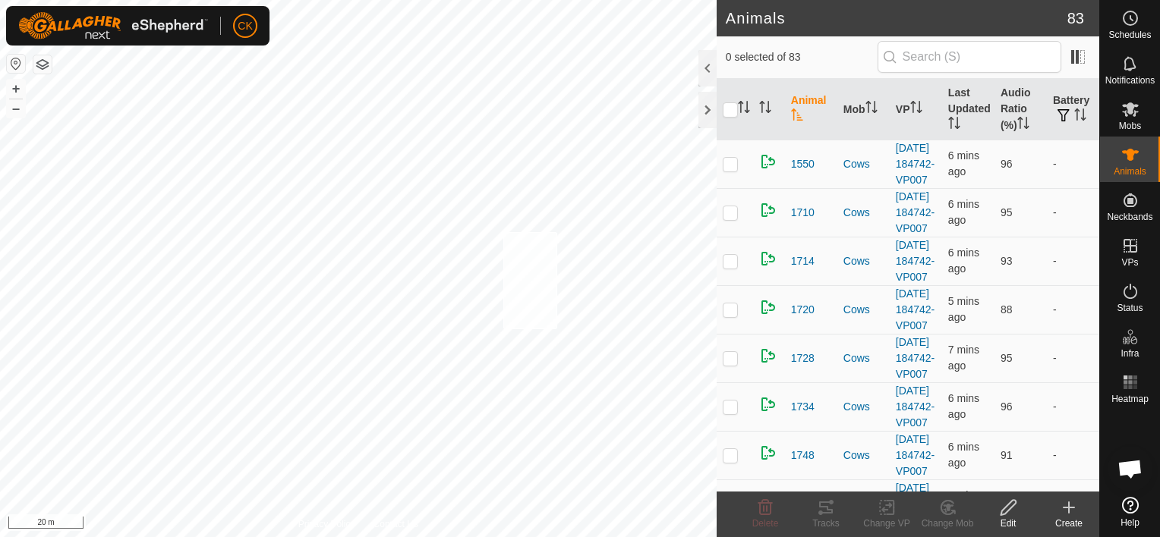
checkbox input "true"
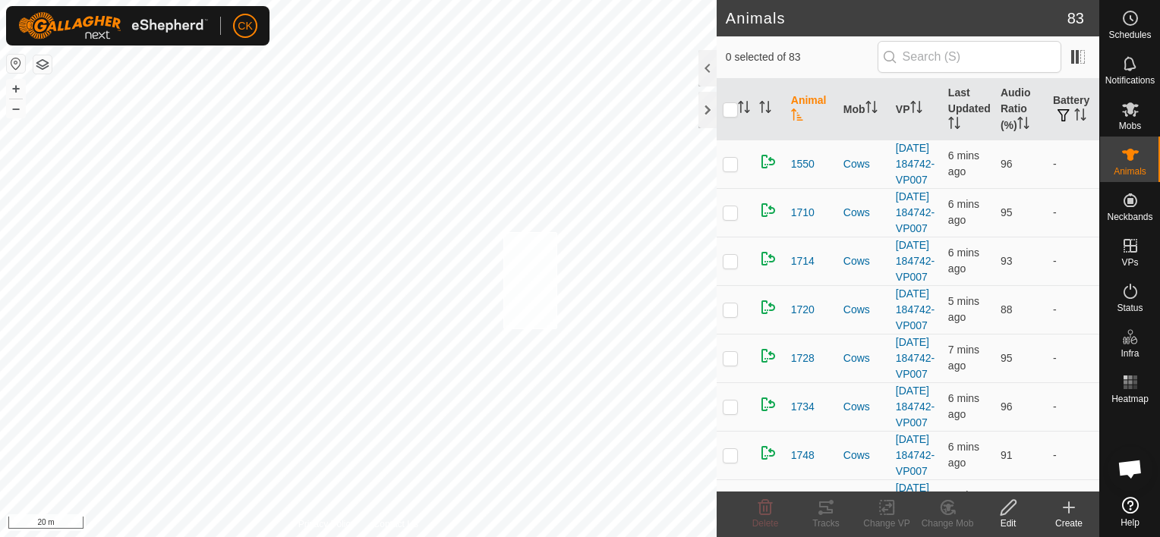
checkbox input "true"
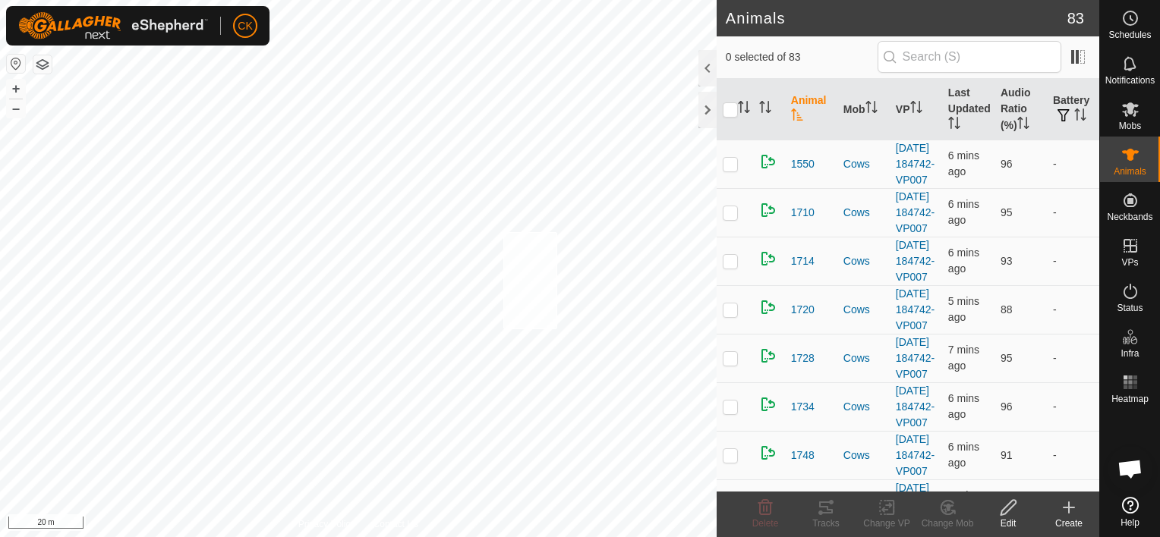
checkbox input "true"
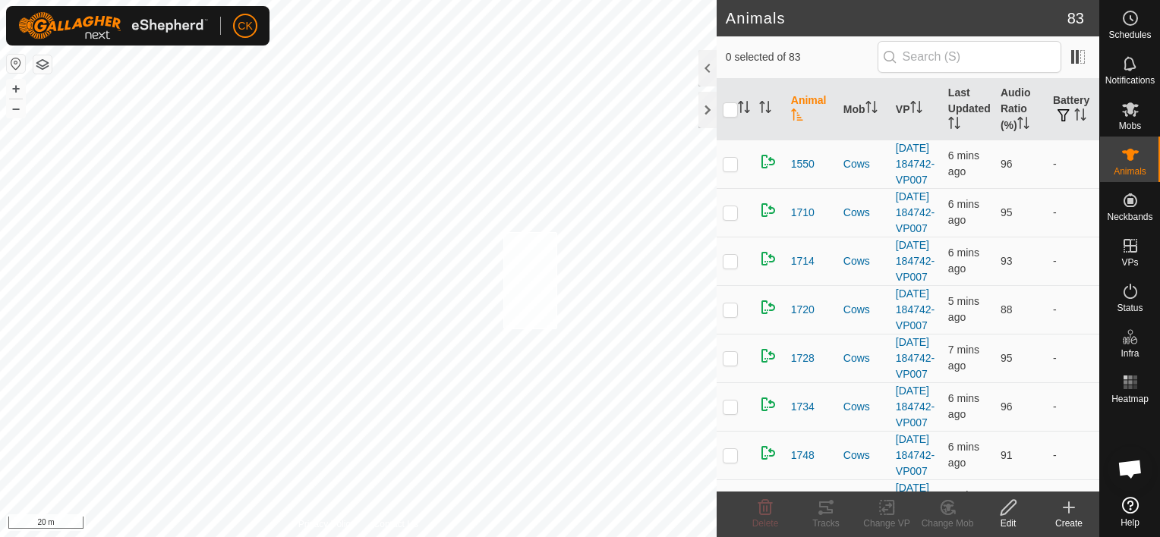
checkbox input "true"
click at [731, 109] on input "checkbox" at bounding box center [730, 109] width 15 height 15
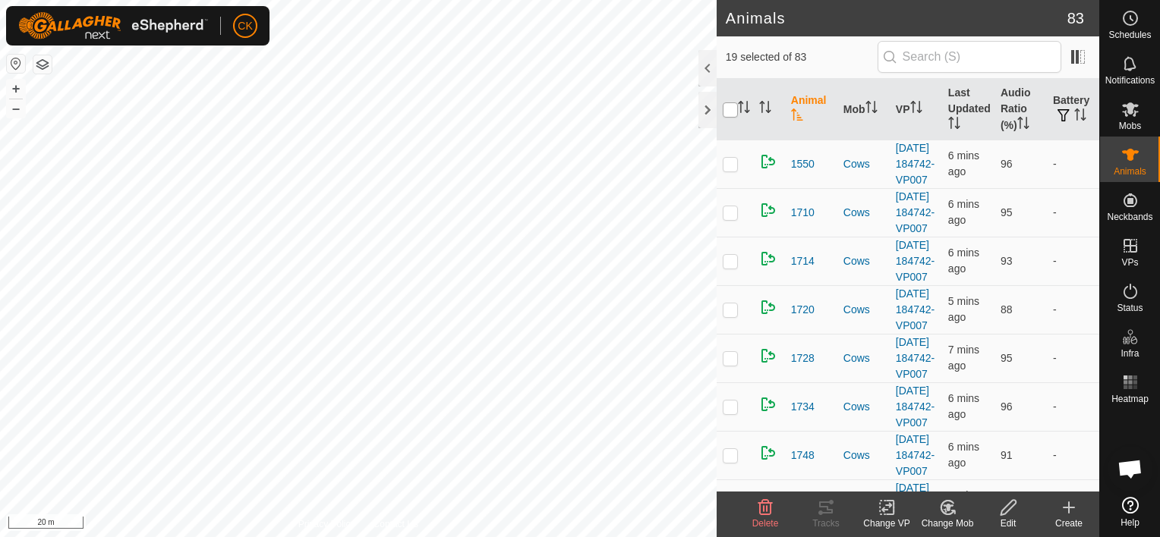
checkbox input "true"
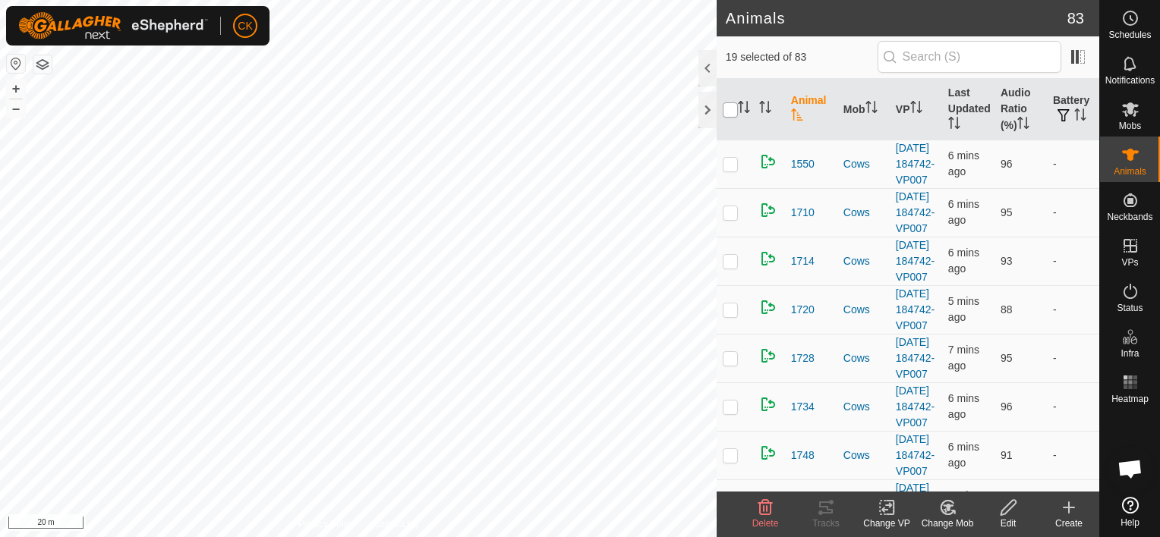
checkbox input "true"
click at [731, 109] on input "checkbox" at bounding box center [730, 109] width 15 height 15
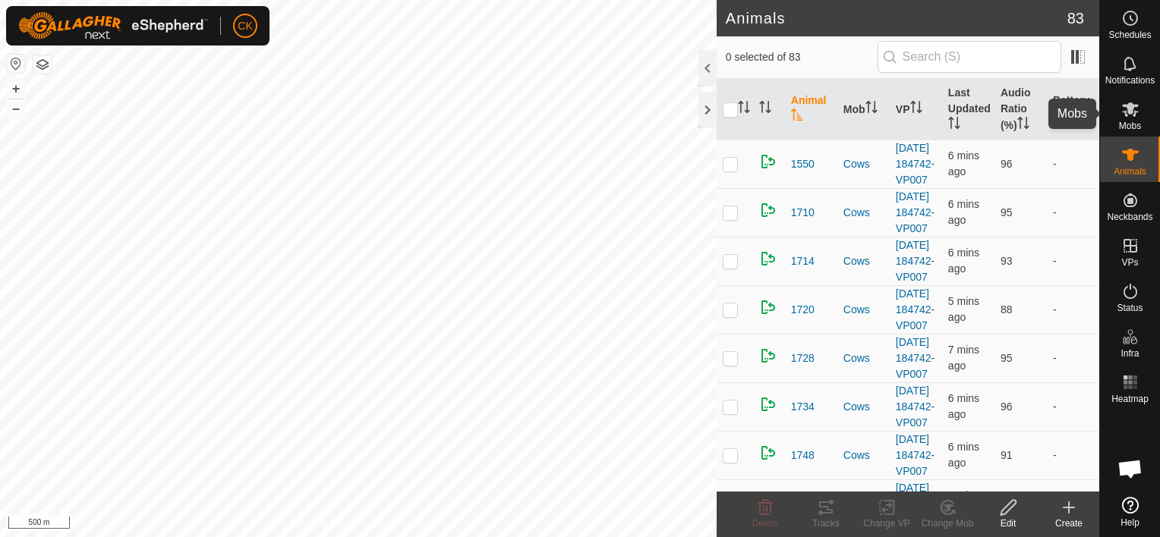
click at [1129, 106] on icon at bounding box center [1130, 109] width 17 height 14
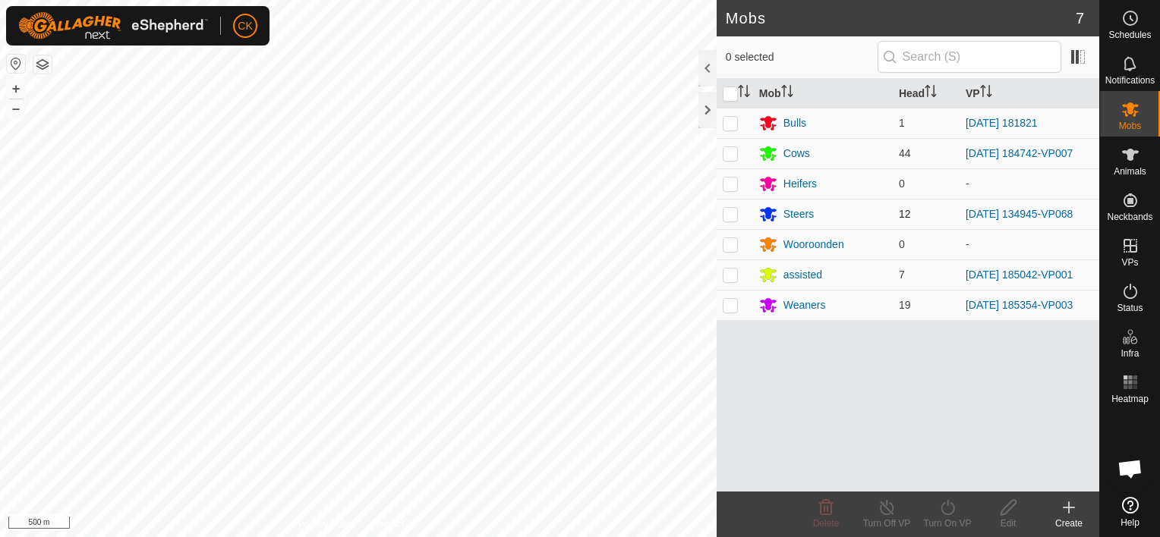
click at [730, 216] on p-checkbox at bounding box center [730, 214] width 15 height 12
click at [733, 213] on p-checkbox at bounding box center [730, 214] width 15 height 12
click at [797, 210] on div "Steers" at bounding box center [798, 214] width 30 height 16
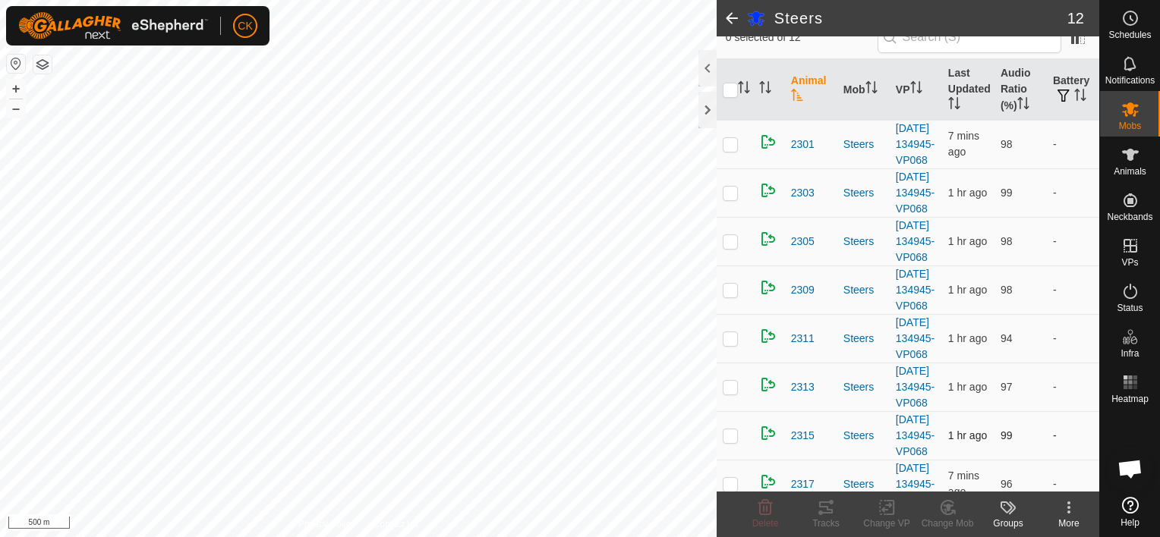
scroll to position [83, 0]
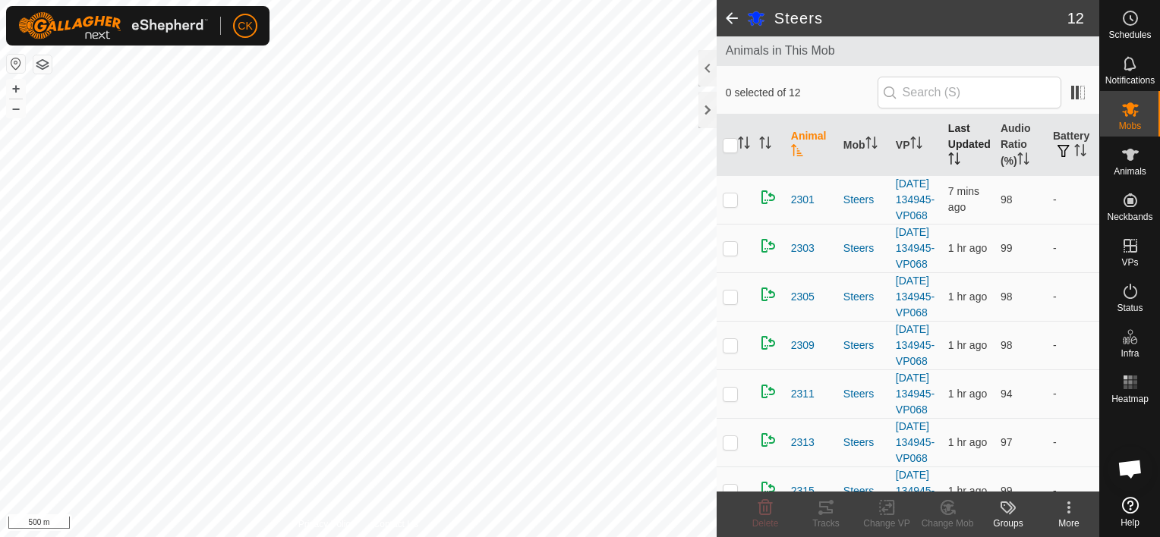
click at [958, 134] on th "Last Updated" at bounding box center [968, 145] width 52 height 61
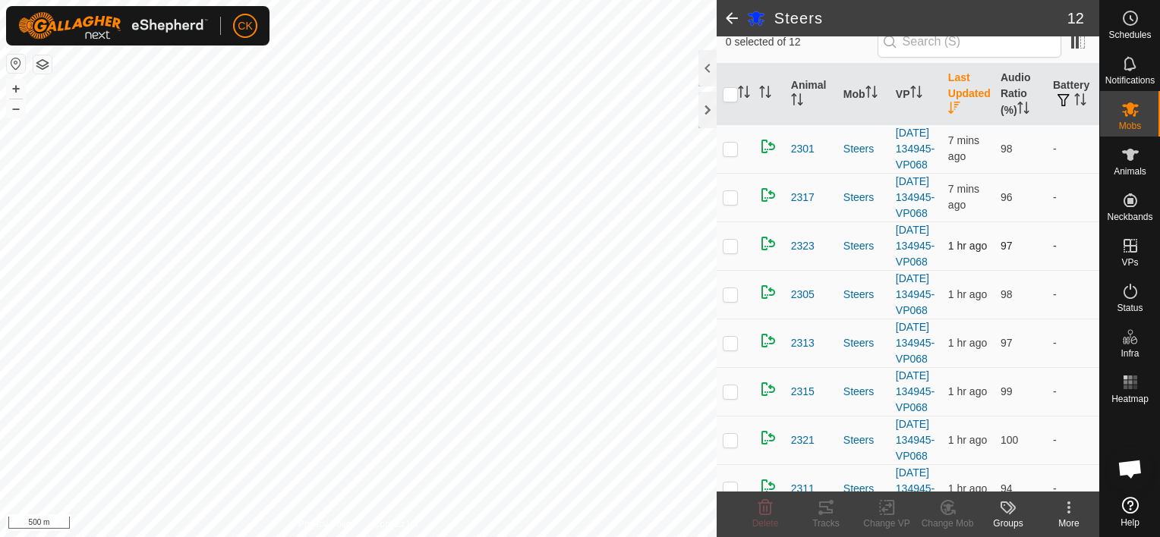
scroll to position [159, 0]
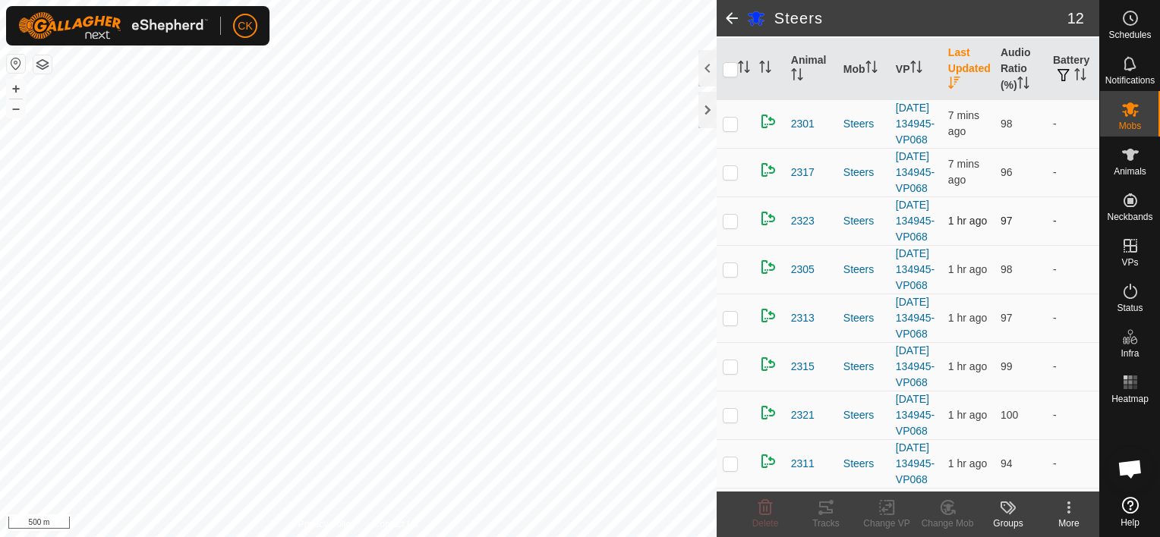
click at [732, 227] on p-checkbox at bounding box center [730, 221] width 15 height 12
click at [1068, 505] on icon at bounding box center [1069, 508] width 18 height 18
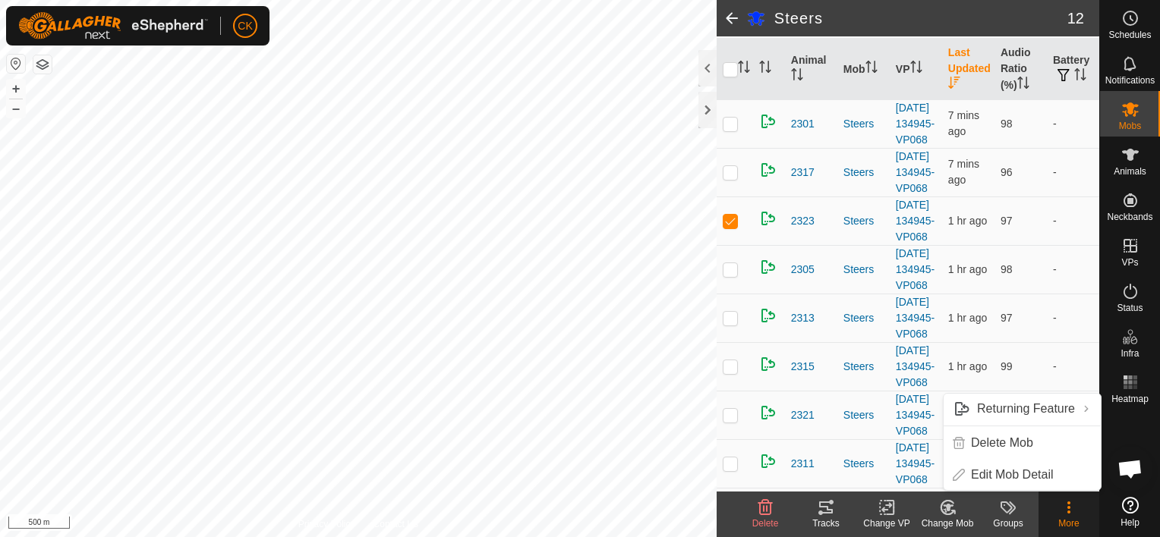
click at [1068, 505] on icon at bounding box center [1069, 508] width 18 height 18
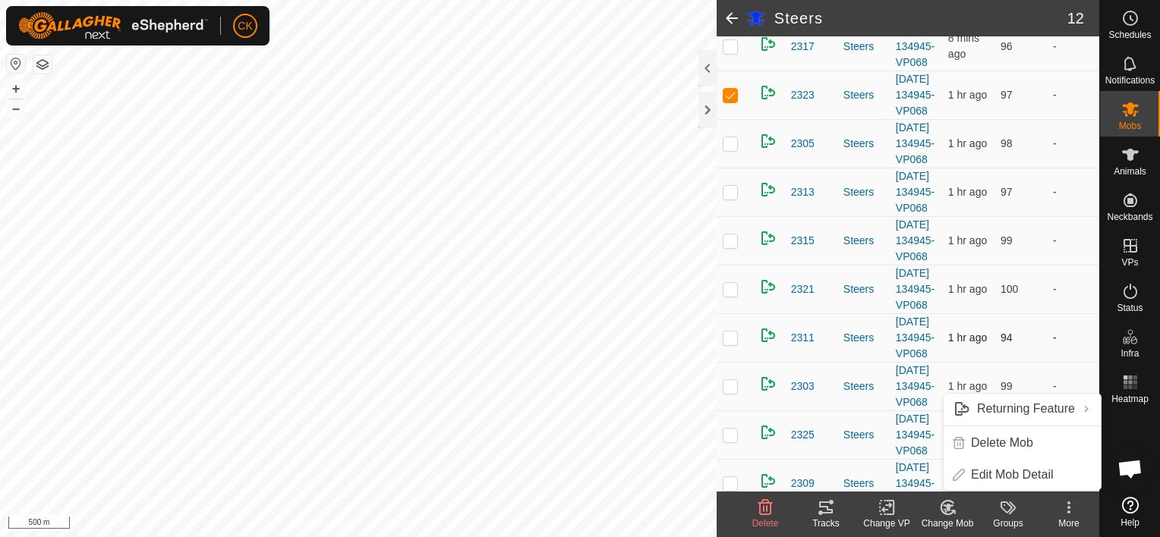
scroll to position [311, 0]
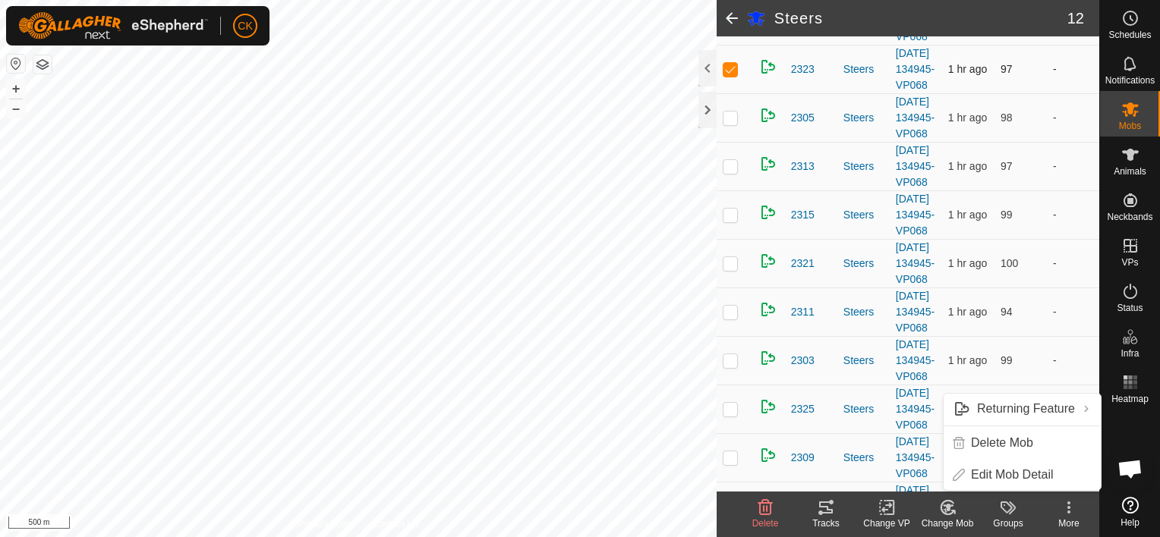
click at [728, 75] on p-checkbox at bounding box center [730, 69] width 15 height 12
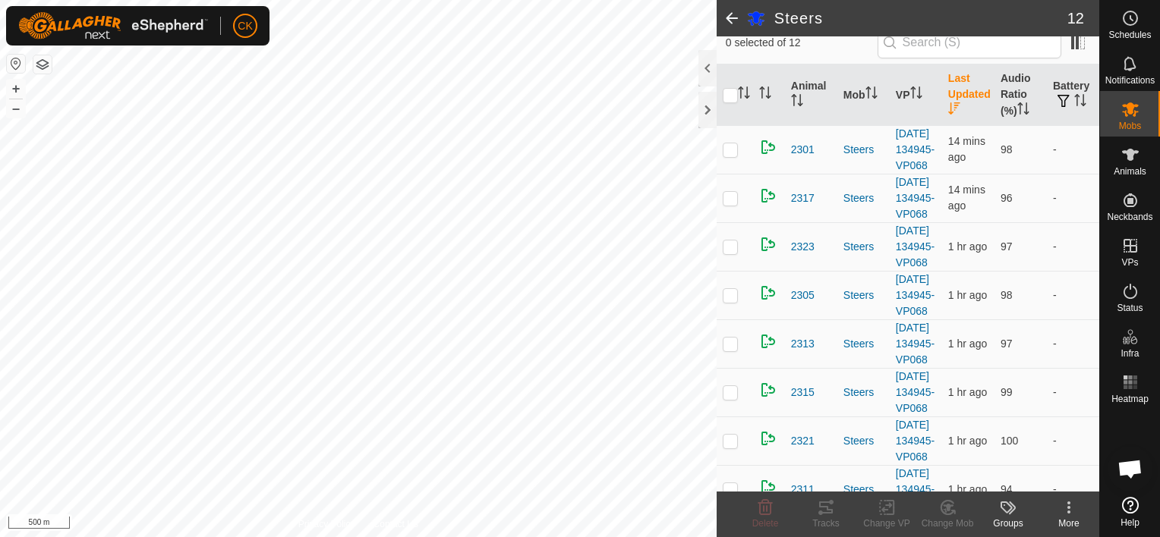
scroll to position [159, 0]
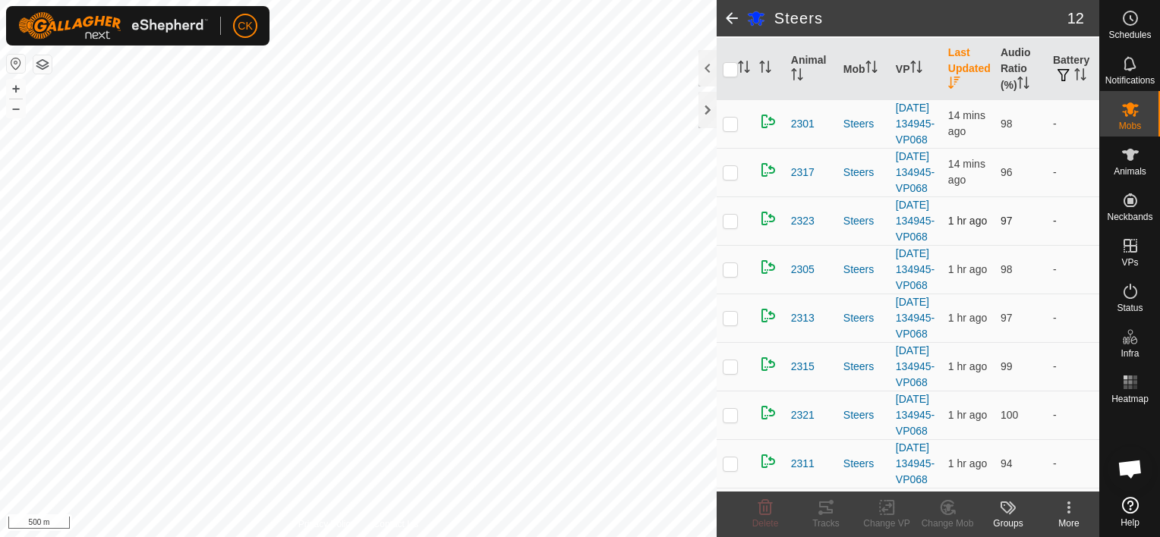
click at [732, 227] on p-checkbox at bounding box center [730, 221] width 15 height 12
click at [726, 276] on p-checkbox at bounding box center [730, 269] width 15 height 12
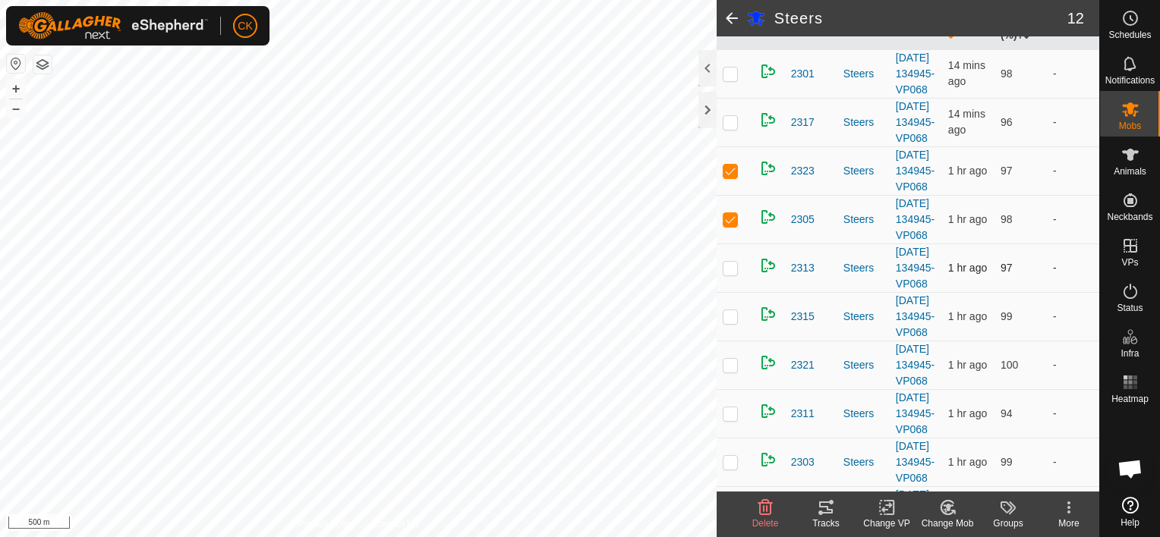
scroll to position [235, 0]
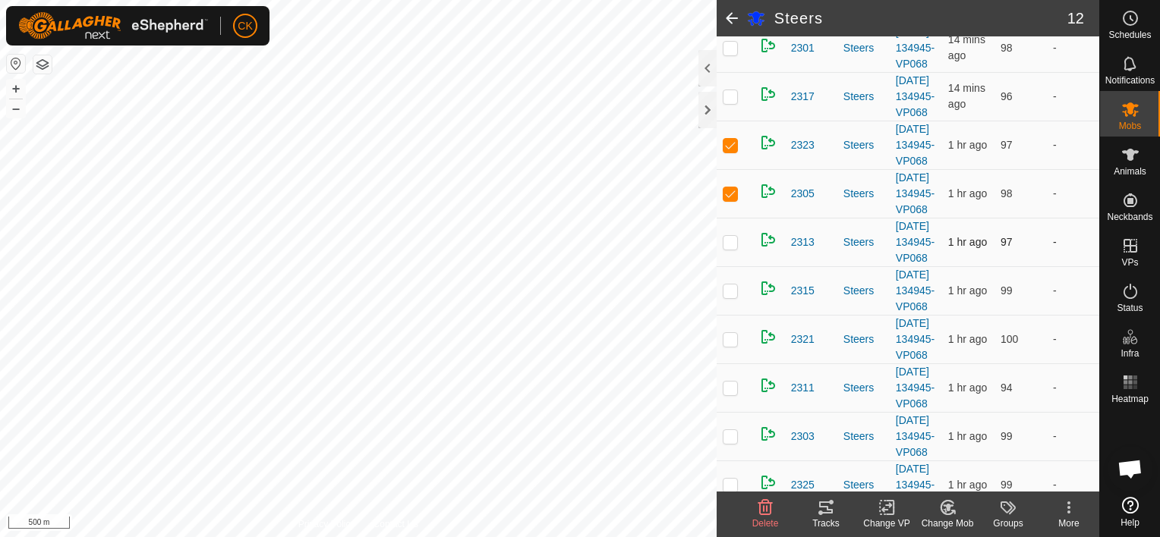
click at [732, 248] on p-checkbox at bounding box center [730, 242] width 15 height 12
click at [726, 297] on p-checkbox at bounding box center [730, 291] width 15 height 12
click at [729, 345] on p-checkbox at bounding box center [730, 339] width 15 height 12
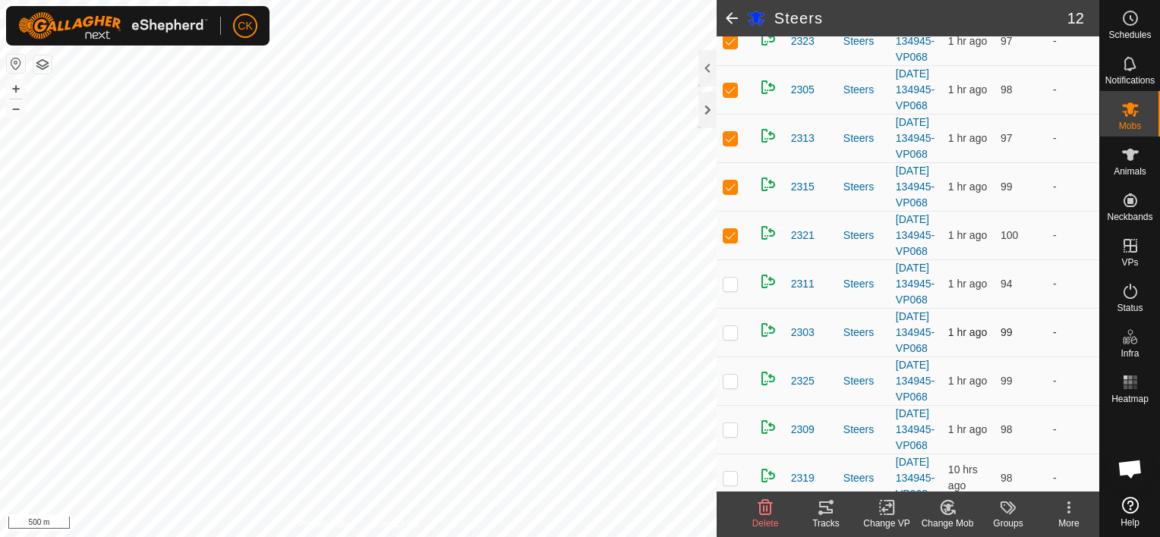
scroll to position [387, 0]
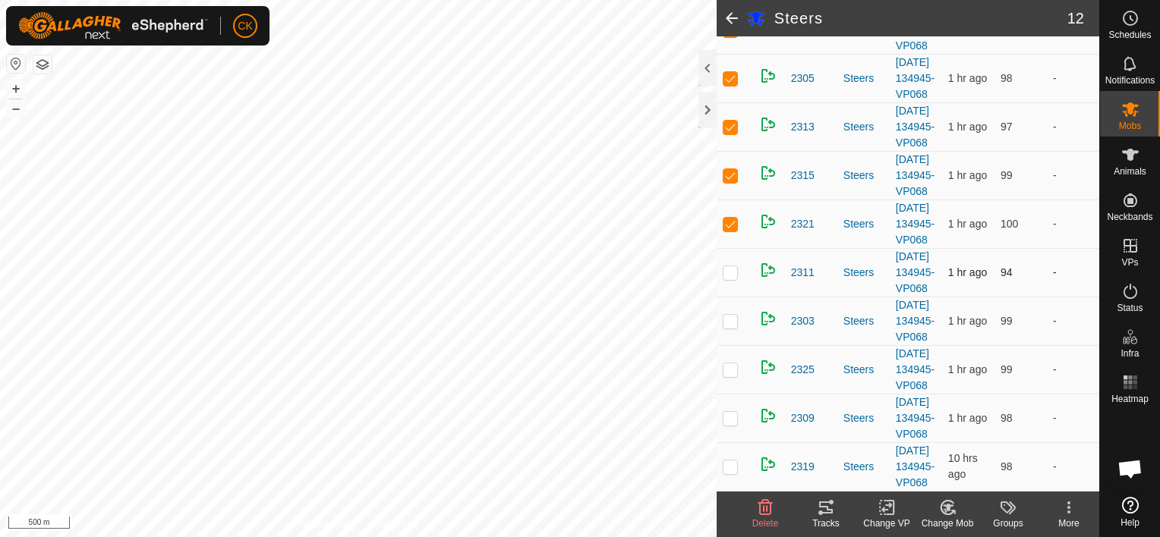
click at [732, 279] on p-checkbox at bounding box center [730, 272] width 15 height 12
click at [730, 327] on p-checkbox at bounding box center [730, 321] width 15 height 12
click at [730, 376] on p-checkbox at bounding box center [730, 370] width 15 height 12
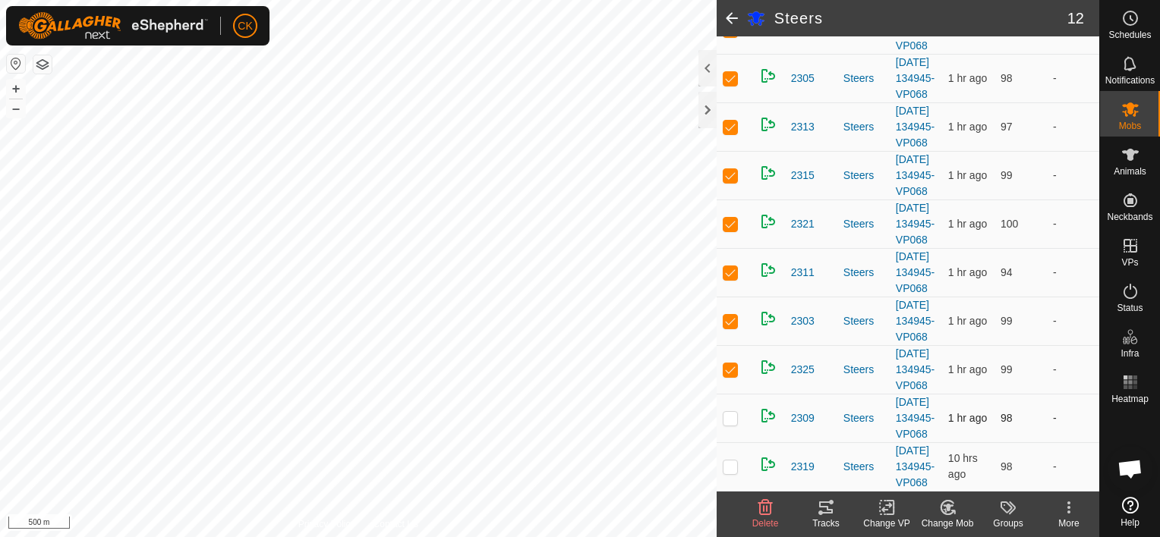
click at [729, 412] on p-checkbox at bounding box center [730, 418] width 15 height 12
click at [726, 461] on p-checkbox at bounding box center [730, 467] width 15 height 12
click at [764, 505] on icon at bounding box center [765, 507] width 14 height 15
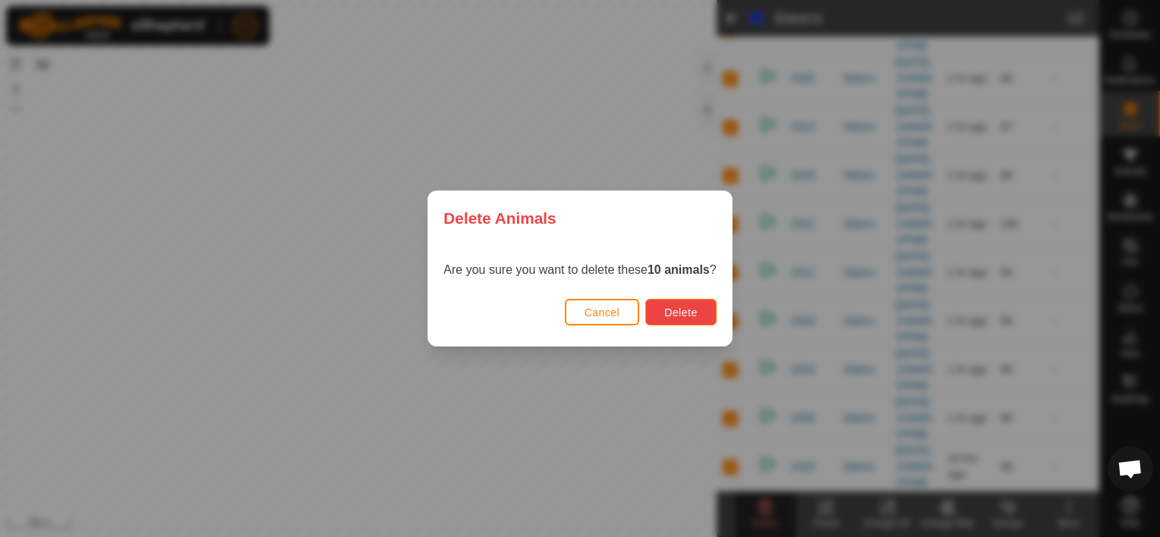
click at [692, 310] on span "Delete" at bounding box center [680, 313] width 33 height 12
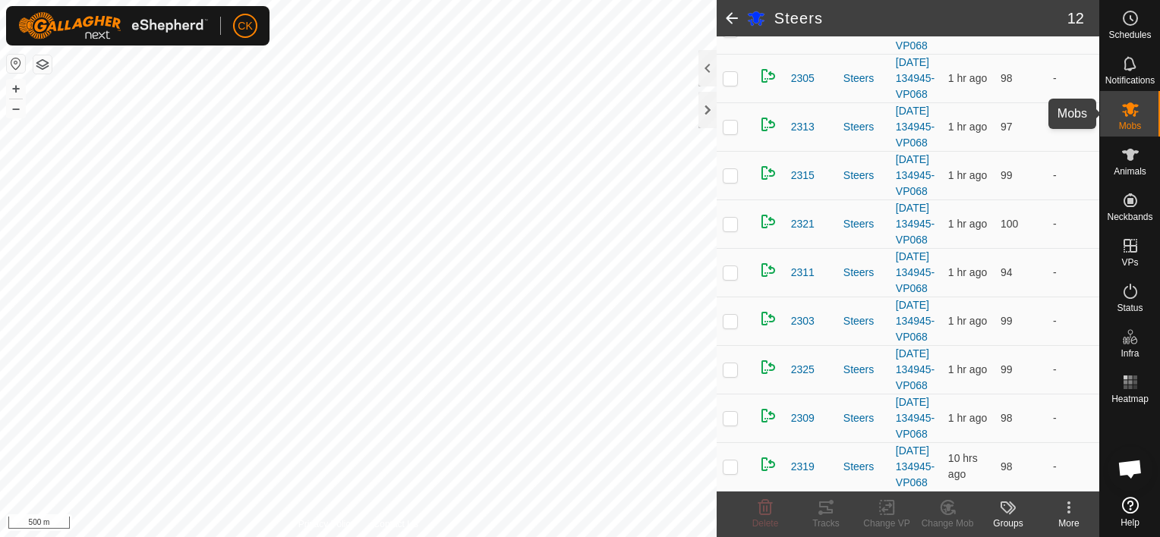
click at [1133, 109] on icon at bounding box center [1130, 109] width 18 height 18
